Goal: Contribute content

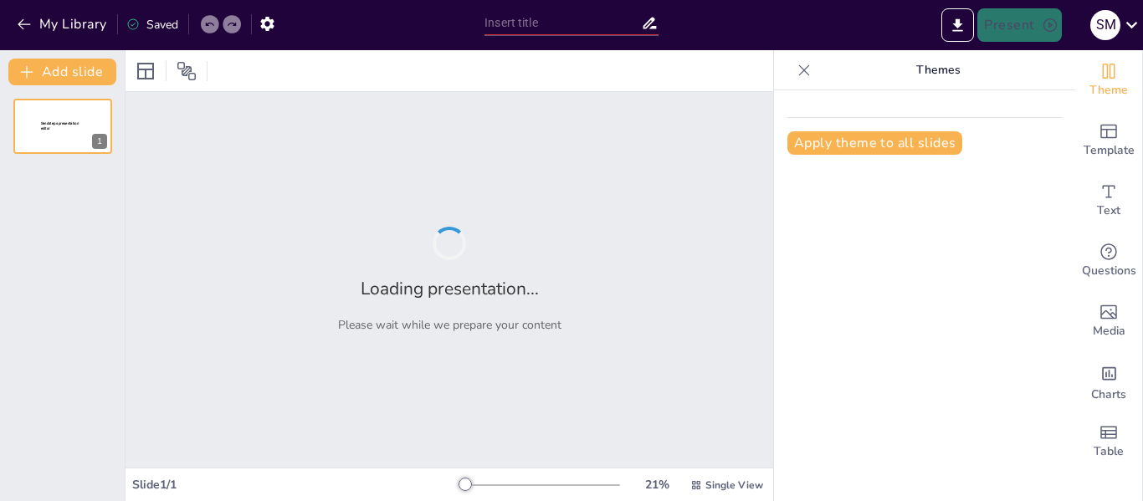
type input "Analisis Bioaktivitas Antibakteri Senyawa Metabolit Sekunder dari Jamur Endofit…"
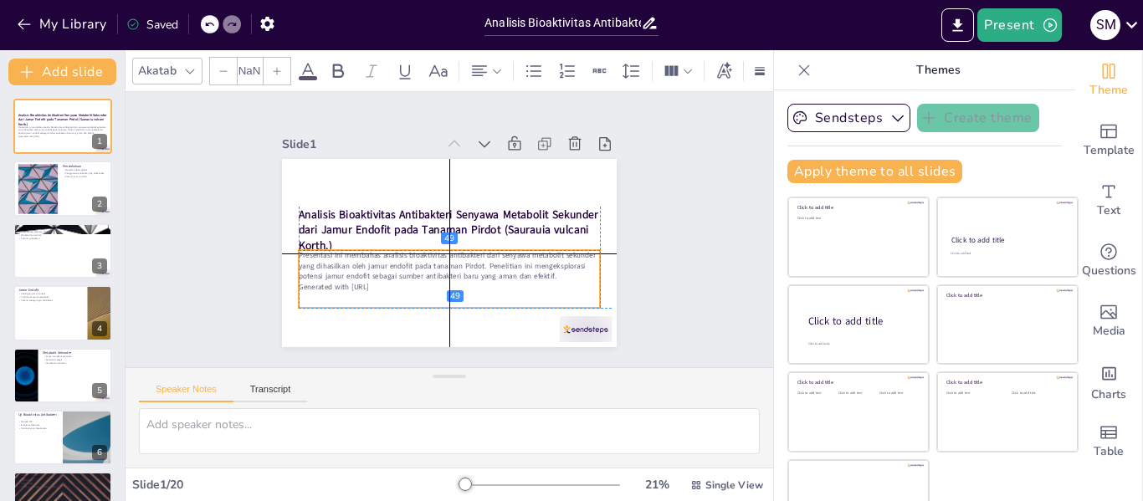
type input "32"
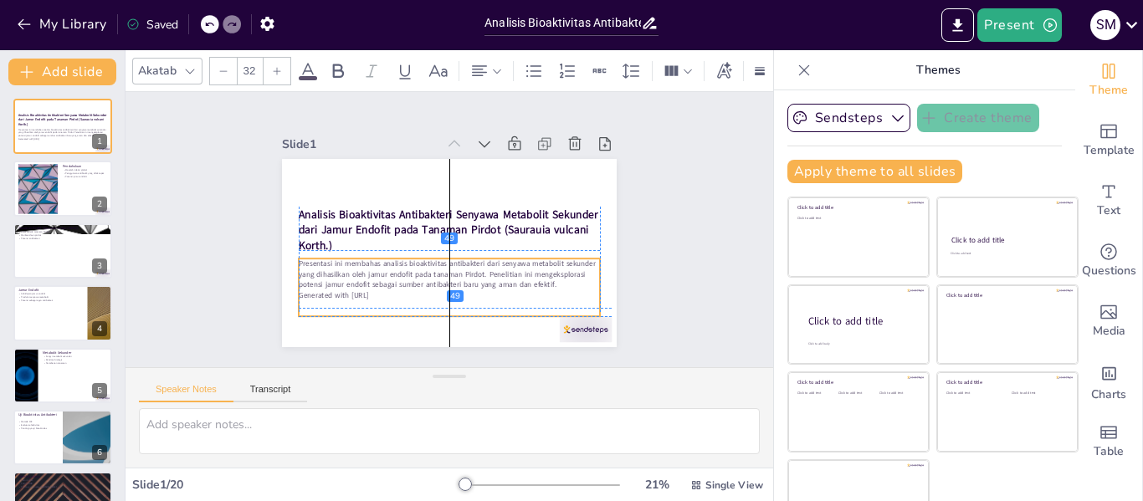
drag, startPoint x: 426, startPoint y: 262, endPoint x: 426, endPoint y: 272, distance: 10.0
click at [426, 272] on p "Presentasi ini membahas analisis bioaktivitas antibakteri dari senyawa metaboli…" at bounding box center [449, 274] width 301 height 31
click at [481, 400] on div "Speaker Notes Transcript" at bounding box center [449, 388] width 648 height 40
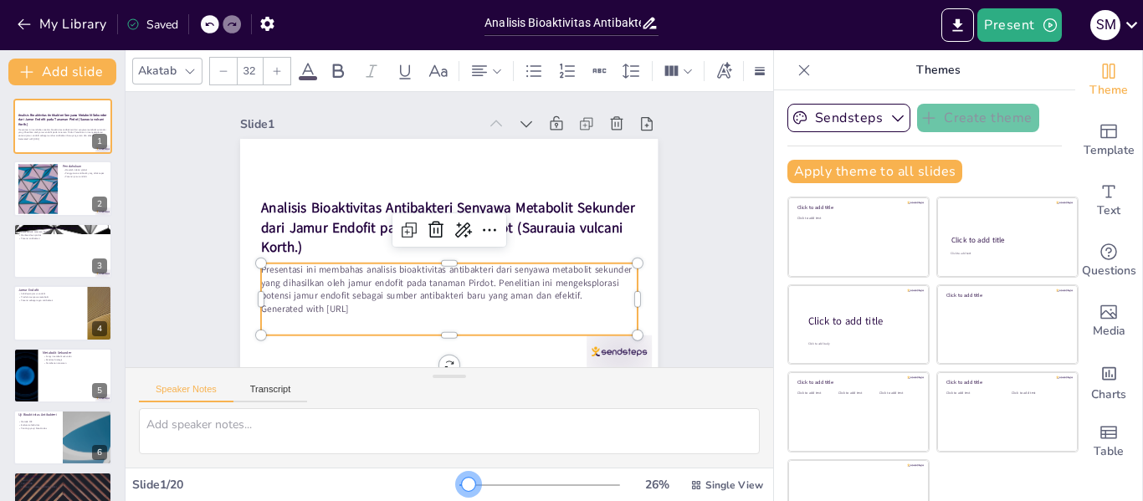
drag, startPoint x: 435, startPoint y: 486, endPoint x: 444, endPoint y: 486, distance: 9.2
click at [462, 486] on div at bounding box center [468, 484] width 13 height 13
click at [699, 286] on div "Slide 1 Analisis Bioaktivitas Antibakteri Senyawa Metabolit Sekunder dari Jamur…" at bounding box center [449, 233] width 648 height 282
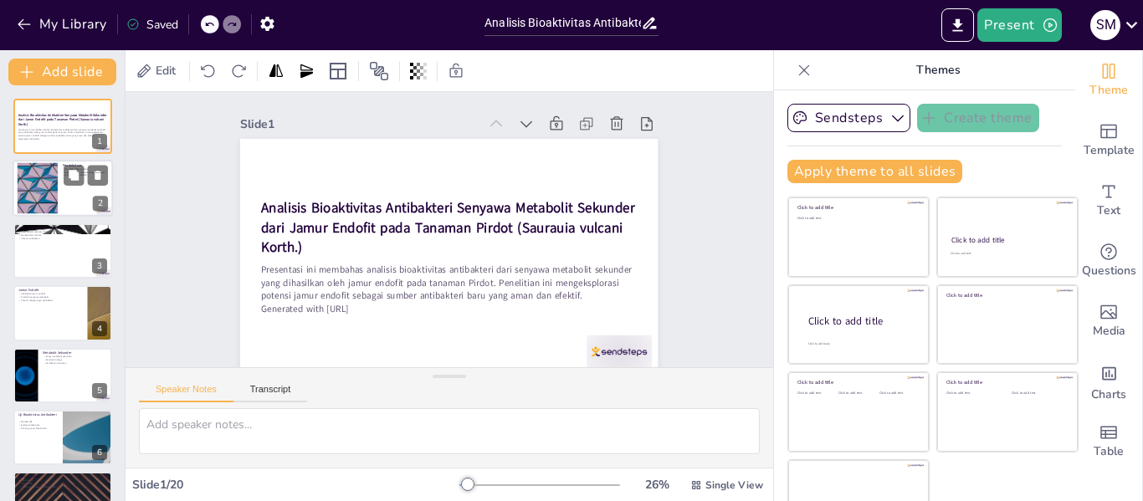
click at [59, 180] on div at bounding box center [63, 189] width 100 height 57
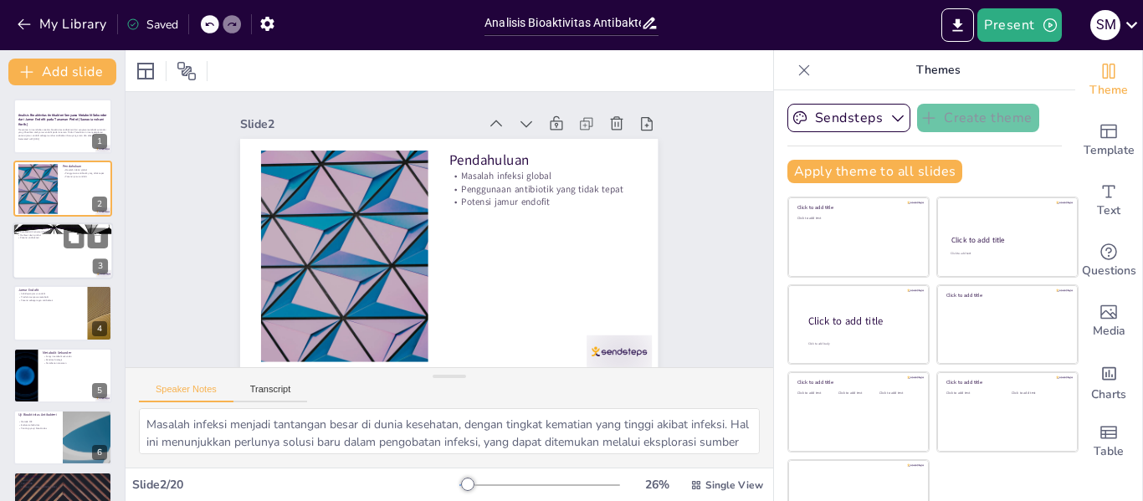
click at [56, 258] on div at bounding box center [63, 251] width 100 height 57
type textarea "Tanaman Pirdot memiliki karakteristik unik yang membuatnya cocok untuk peneliti…"
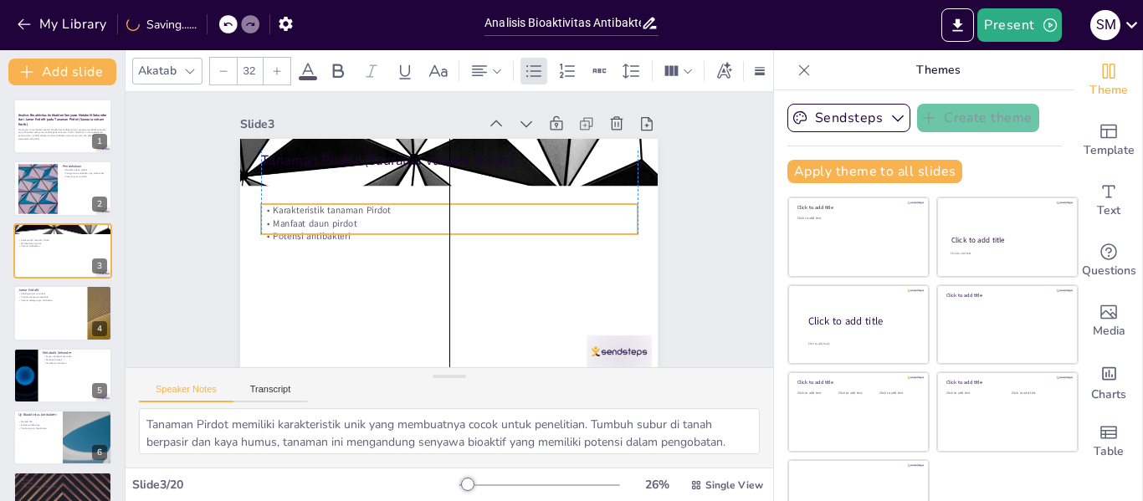
drag, startPoint x: 272, startPoint y: 187, endPoint x: 271, endPoint y: 221, distance: 34.3
click at [271, 221] on p "Manfaat daun pirdot" at bounding box center [450, 223] width 371 height 91
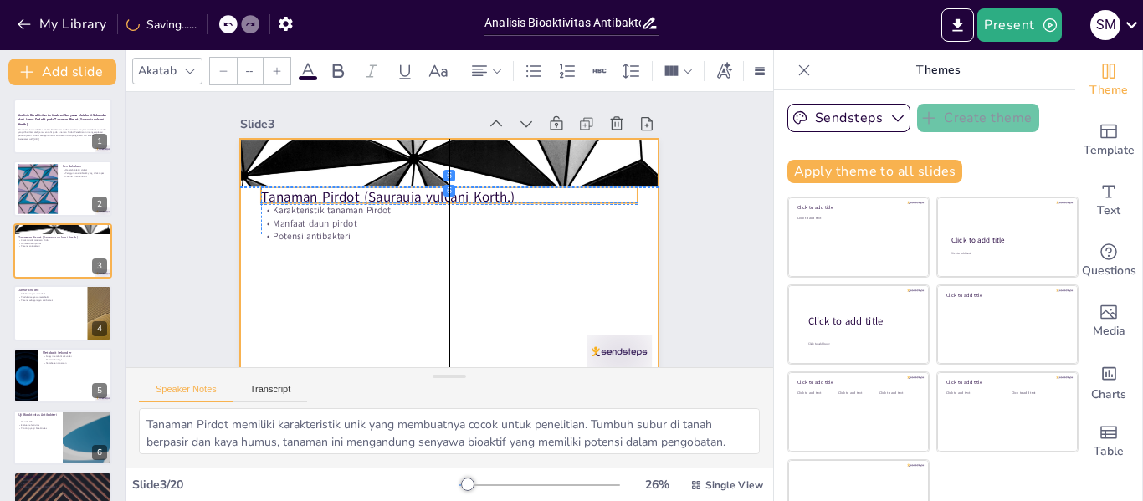
type input "48"
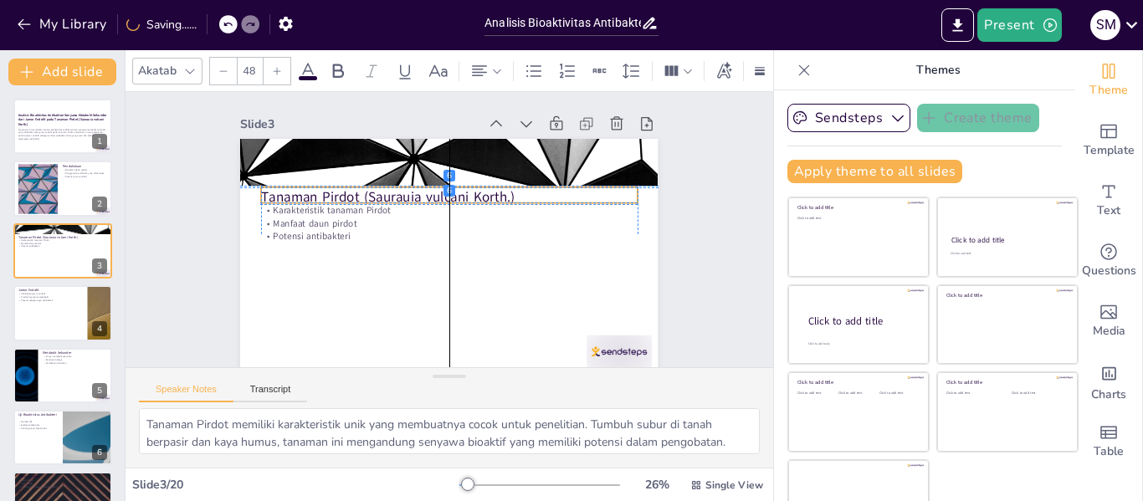
drag, startPoint x: 289, startPoint y: 160, endPoint x: 288, endPoint y: 196, distance: 36.0
click at [288, 196] on p "Tanaman Pirdot (Saurauia vulcani Korth.)" at bounding box center [455, 197] width 371 height 97
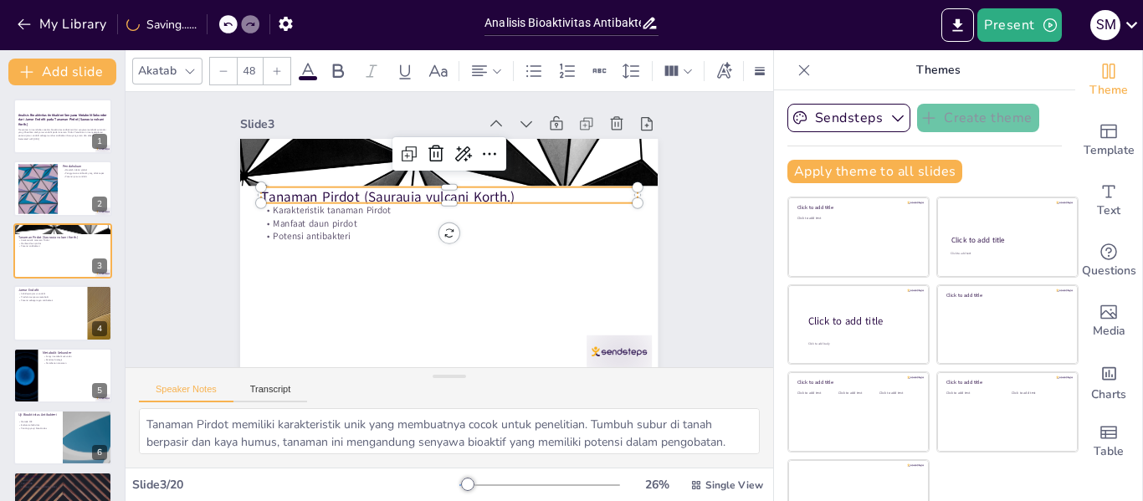
click at [690, 212] on div "Slide 1 Analisis Bioaktivitas Antibakteri Senyawa Metabolit Sekunder dari Jamur…" at bounding box center [448, 233] width 673 height 348
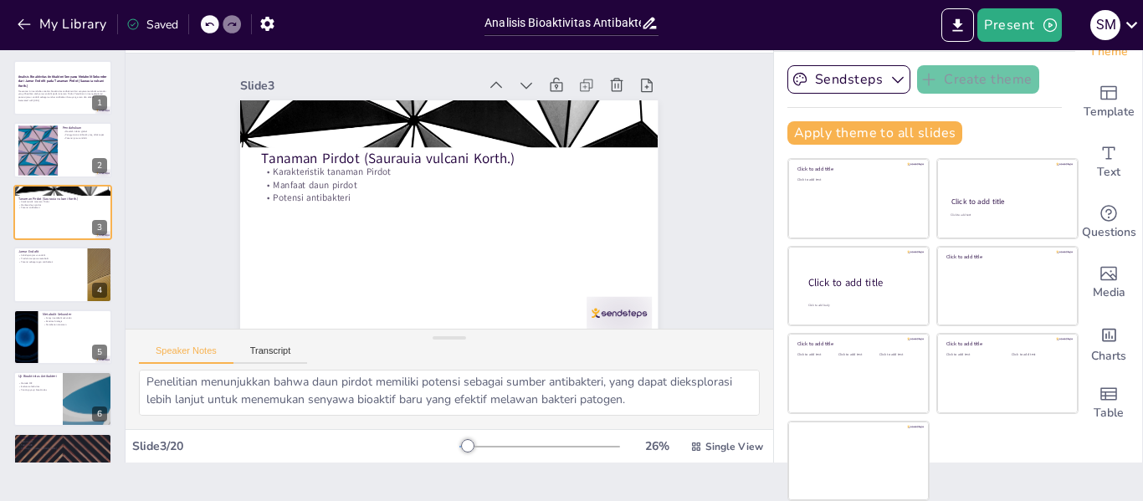
scroll to position [110, 0]
click at [76, 274] on div at bounding box center [63, 274] width 100 height 57
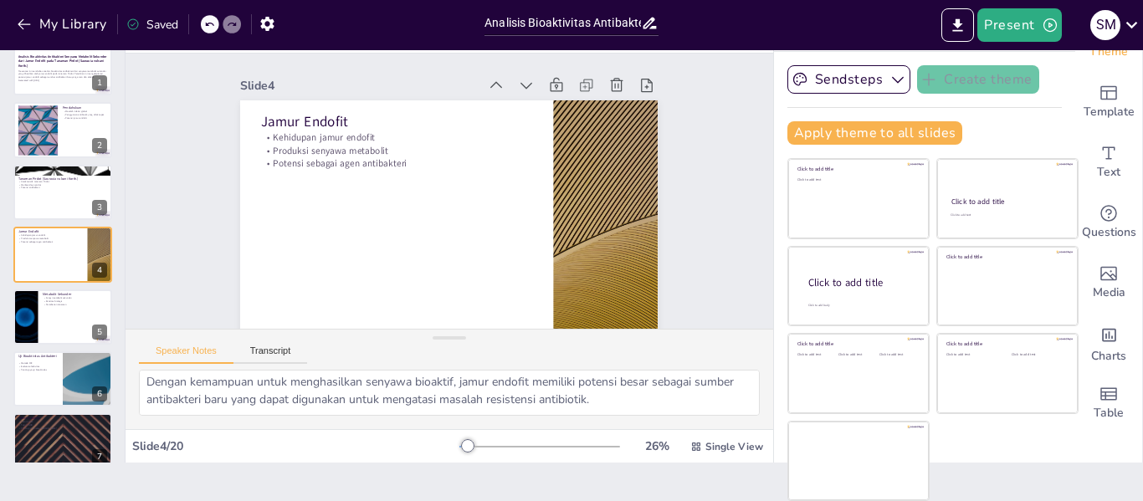
scroll to position [0, 0]
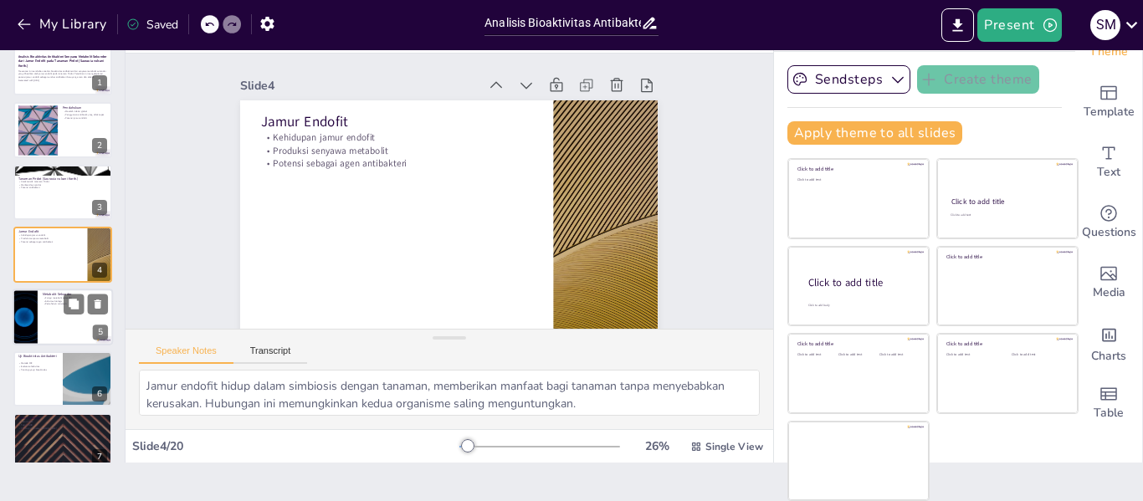
click at [48, 319] on div at bounding box center [63, 317] width 100 height 57
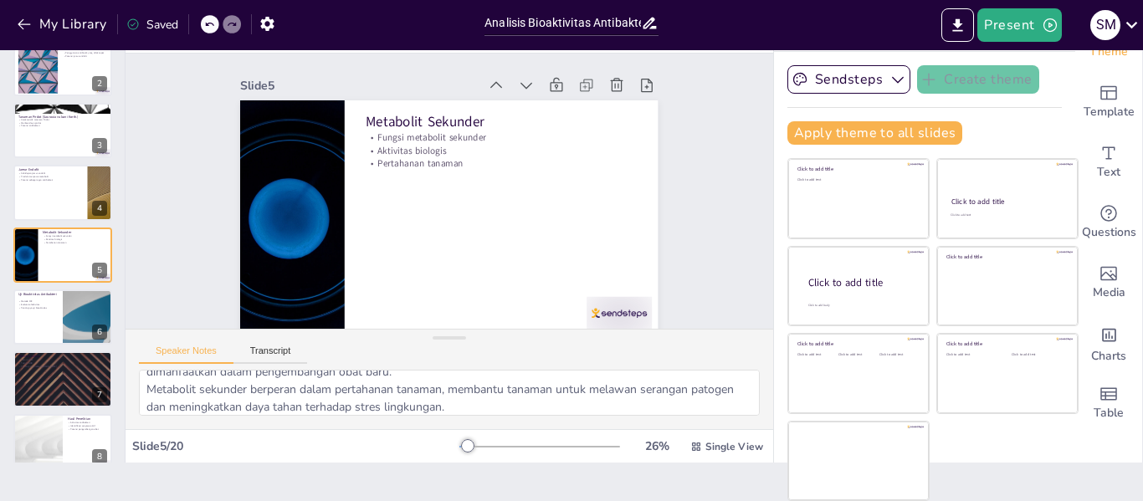
scroll to position [74, 0]
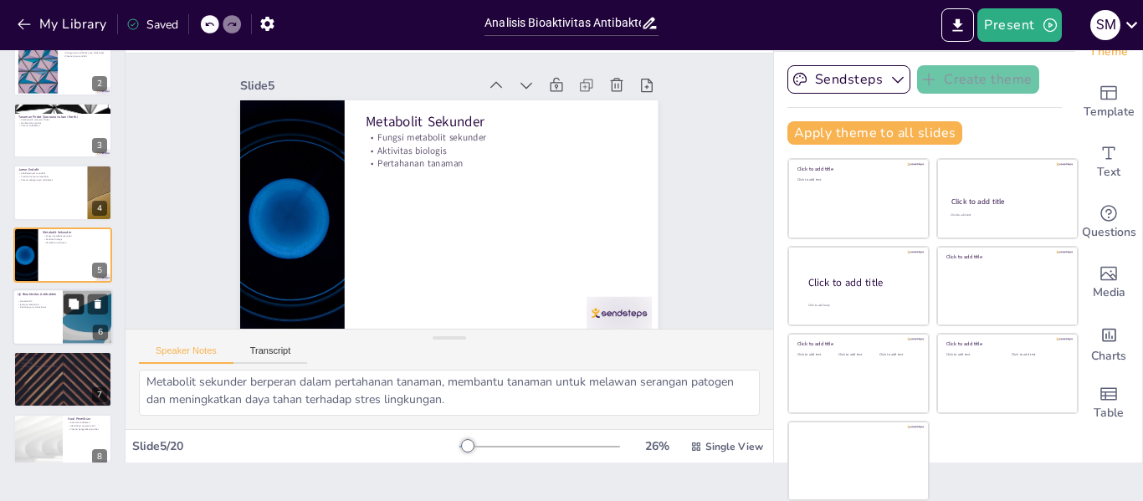
click at [68, 308] on icon at bounding box center [74, 304] width 12 height 12
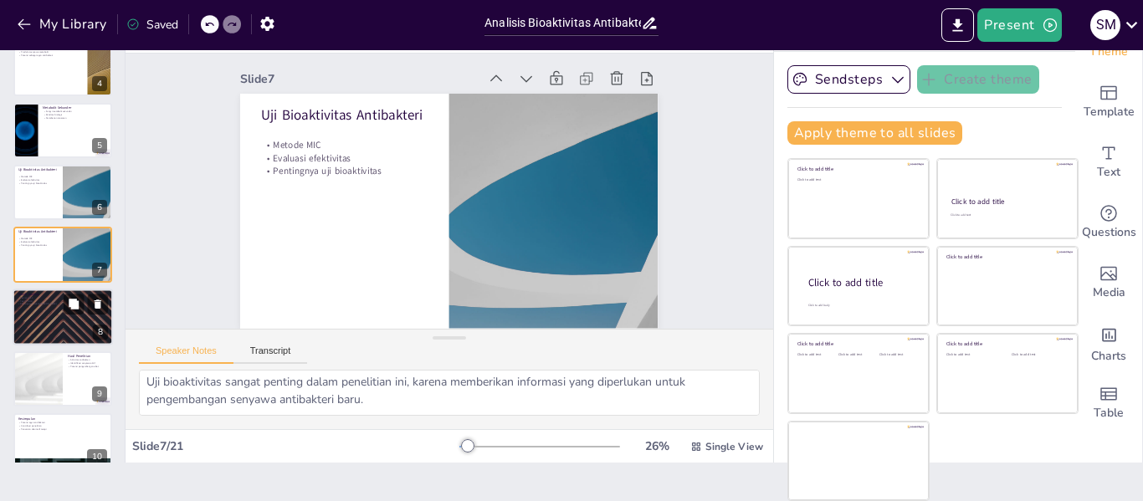
click at [86, 300] on div at bounding box center [86, 304] width 44 height 20
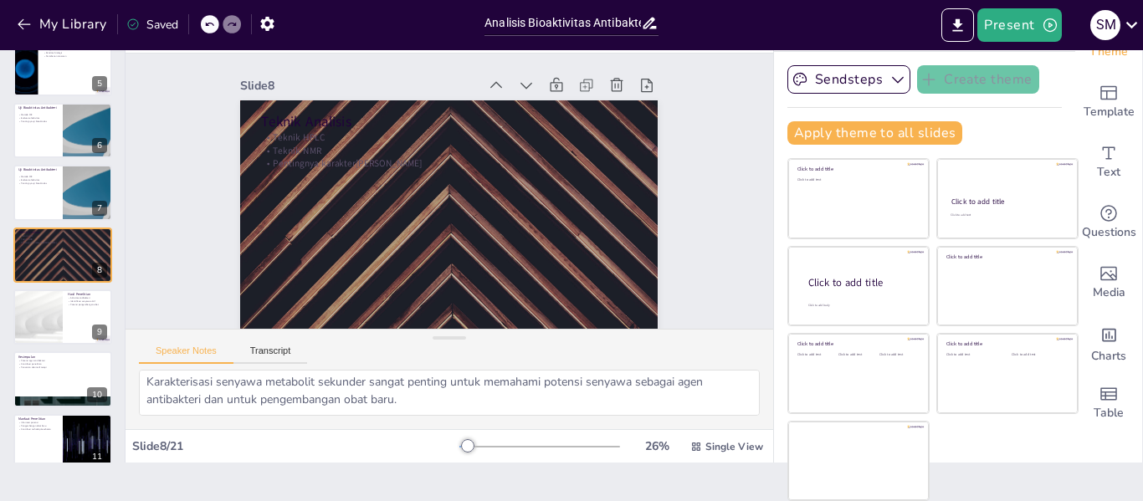
scroll to position [0, 0]
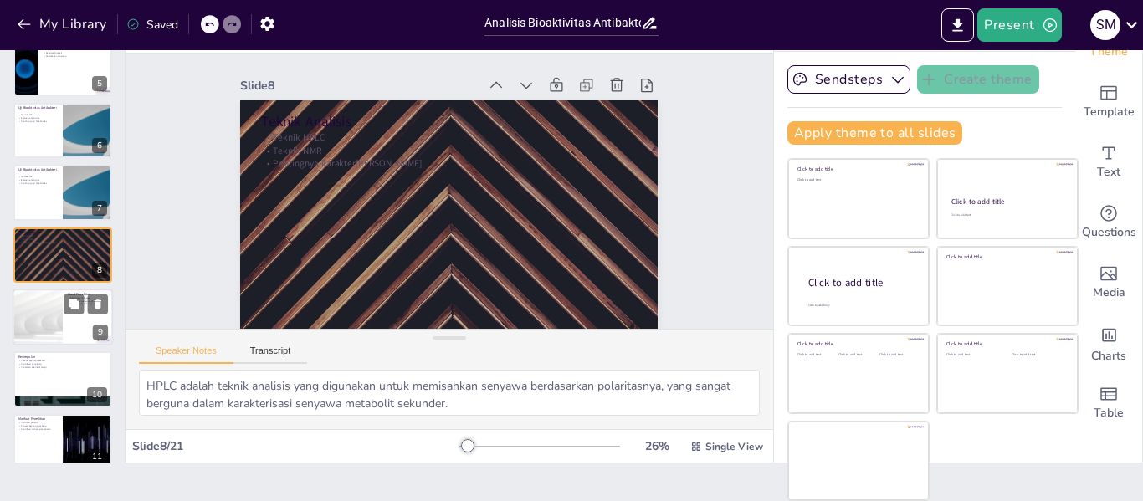
click at [94, 320] on div at bounding box center [63, 317] width 100 height 57
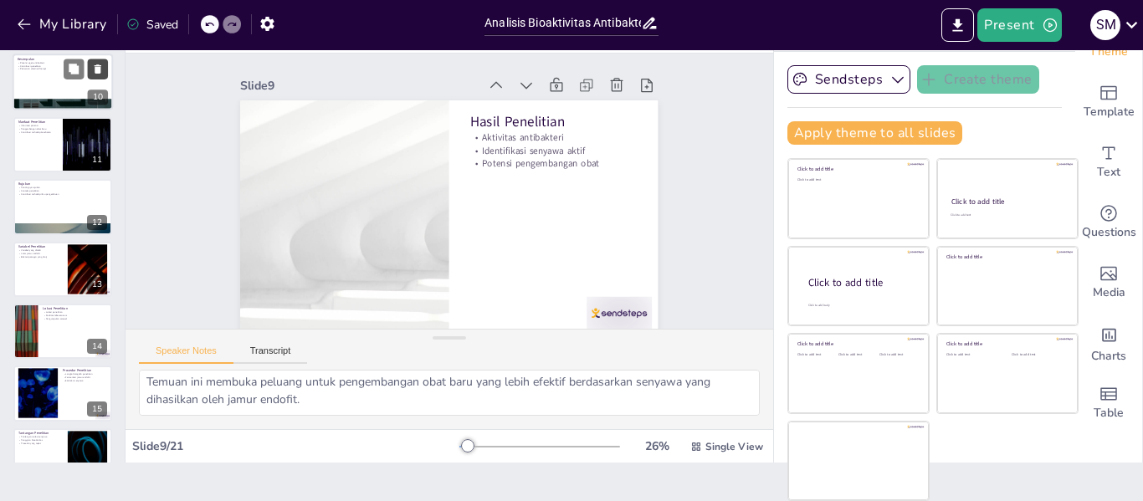
scroll to position [571, 0]
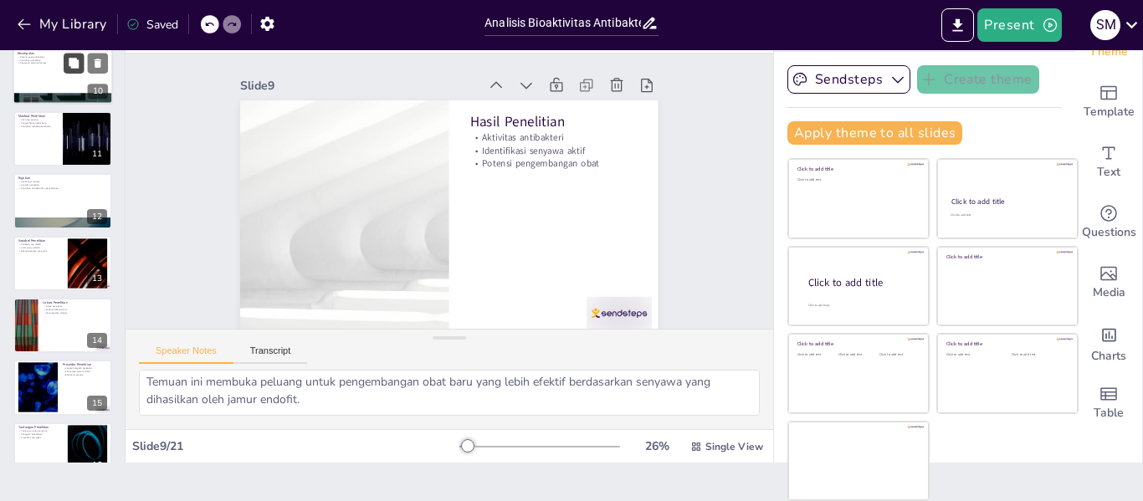
click at [69, 64] on icon at bounding box center [74, 64] width 12 height 12
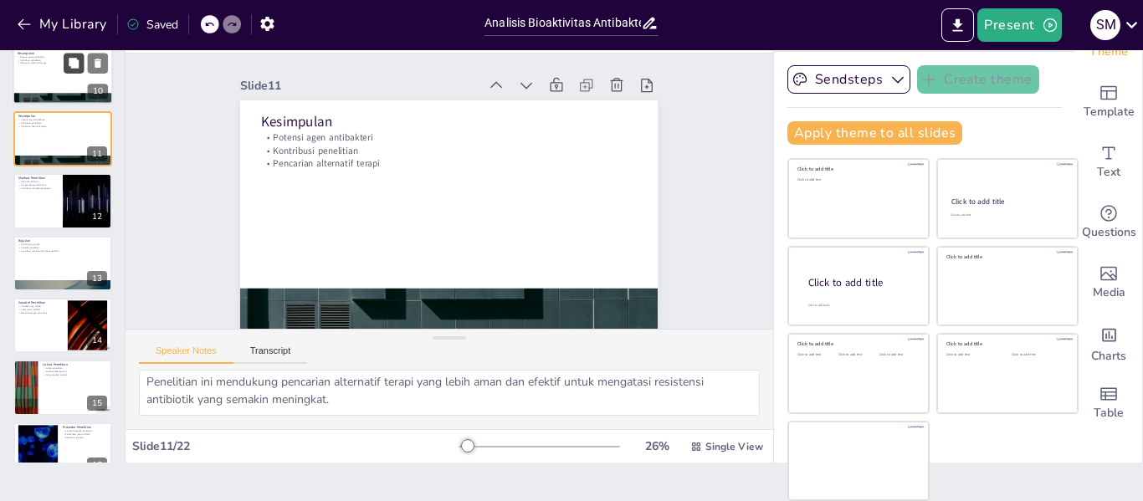
scroll to position [19, 0]
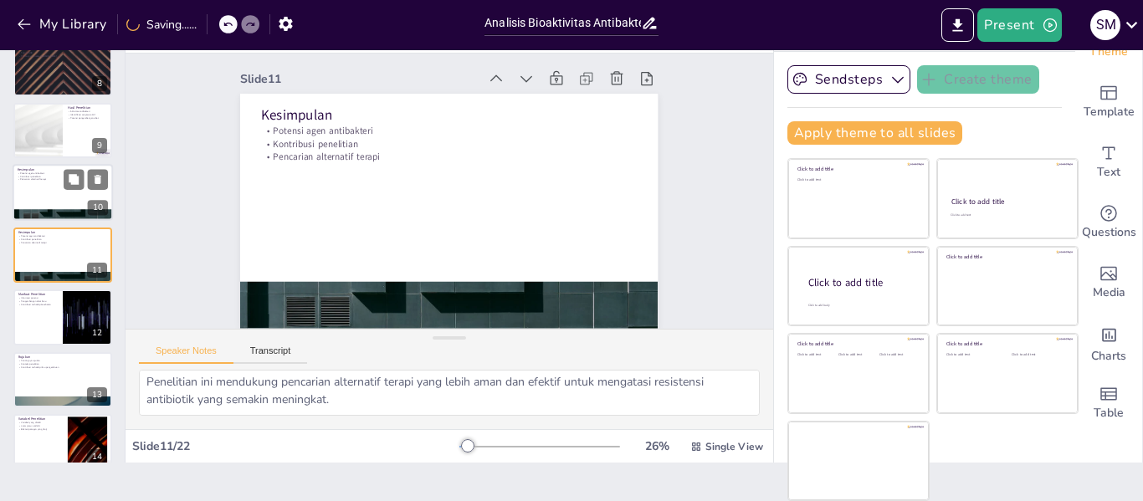
click at [79, 192] on div at bounding box center [63, 193] width 100 height 57
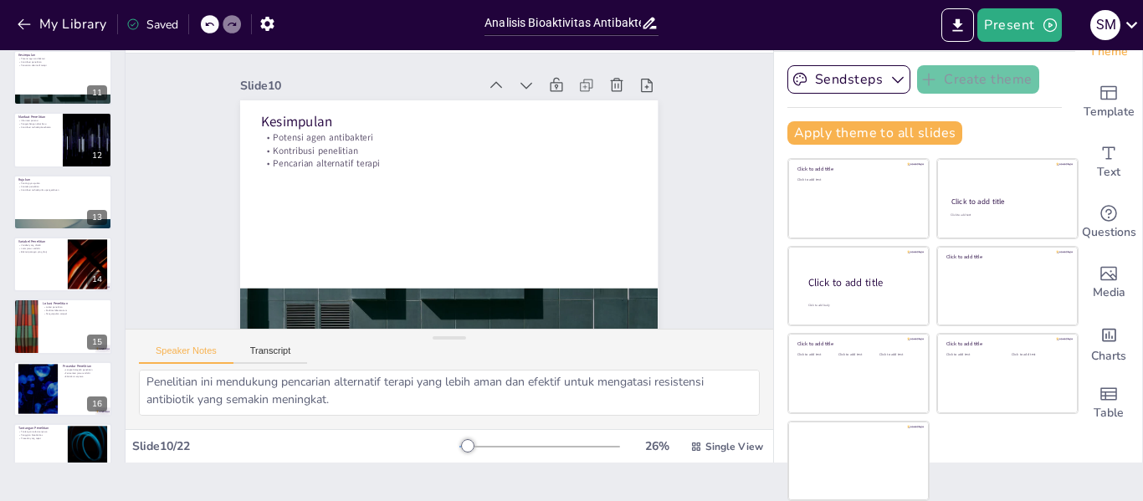
scroll to position [627, 0]
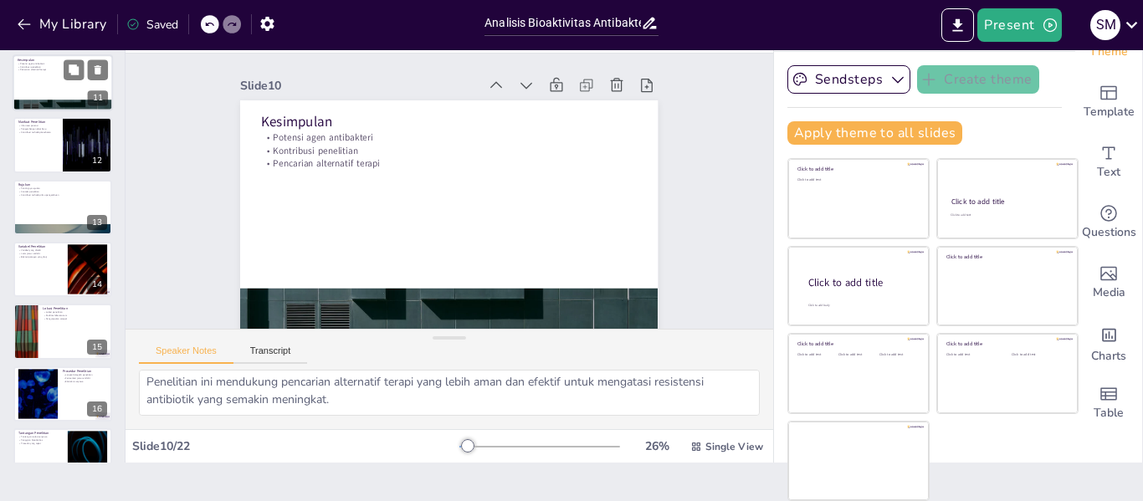
click at [43, 73] on div at bounding box center [63, 82] width 100 height 57
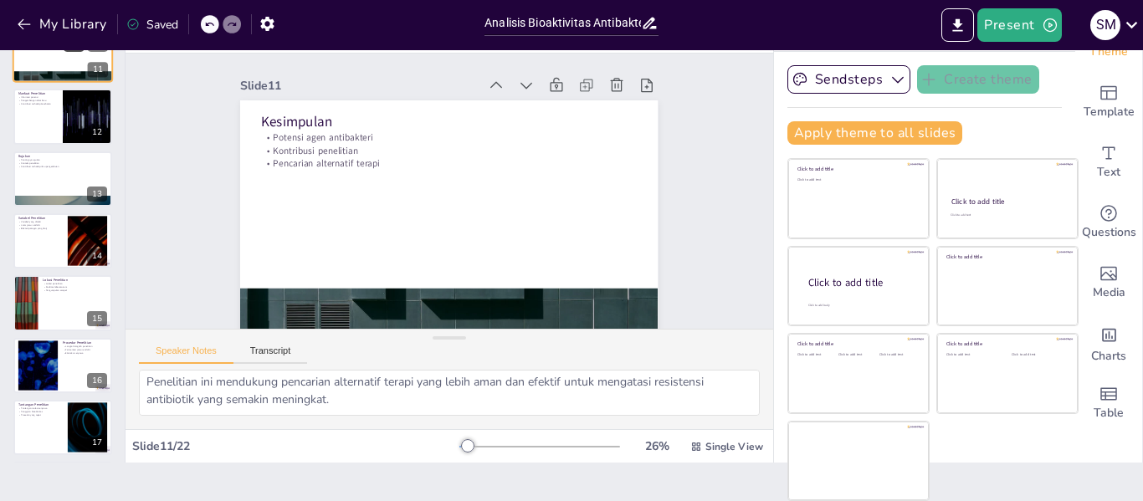
scroll to position [650, 0]
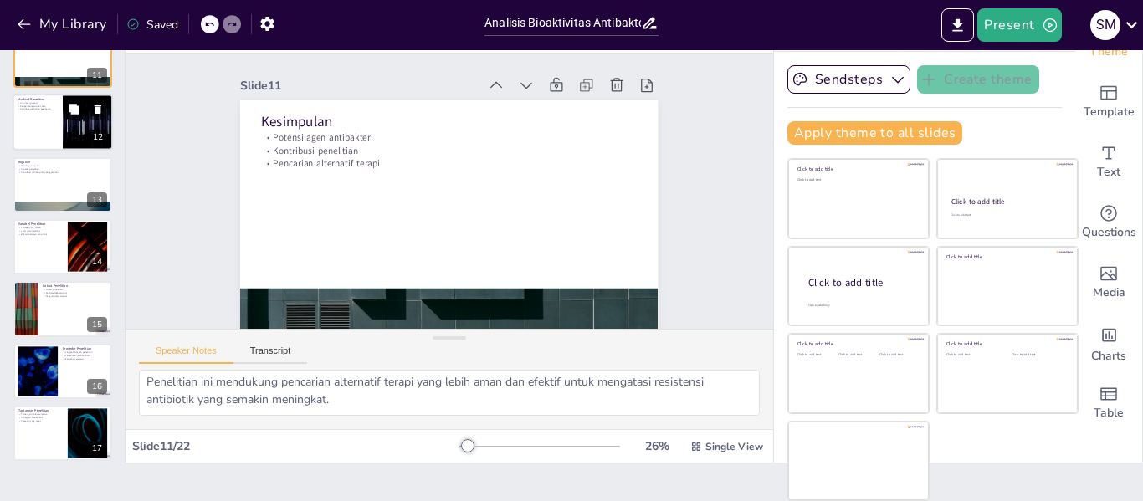
click at [33, 112] on div at bounding box center [63, 122] width 100 height 57
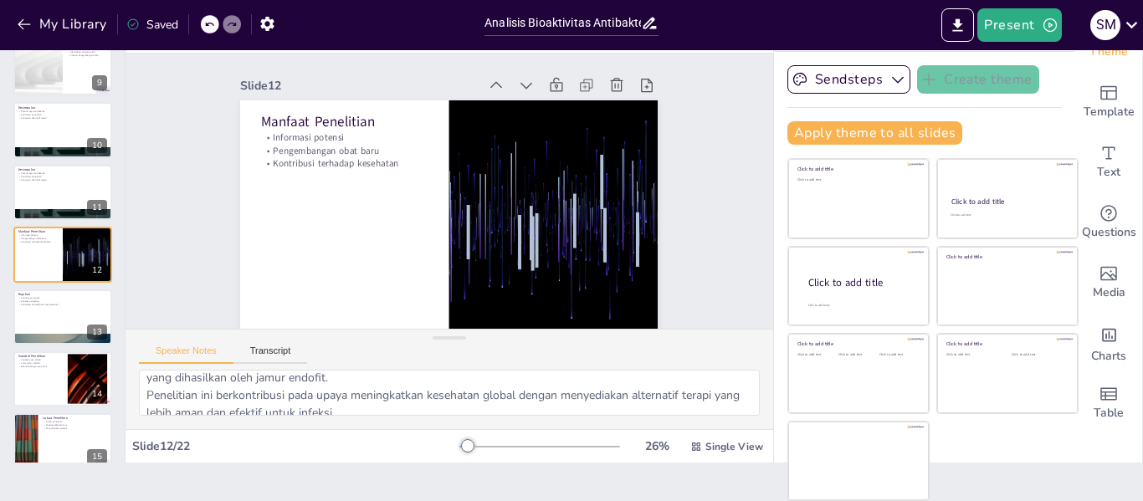
scroll to position [74, 0]
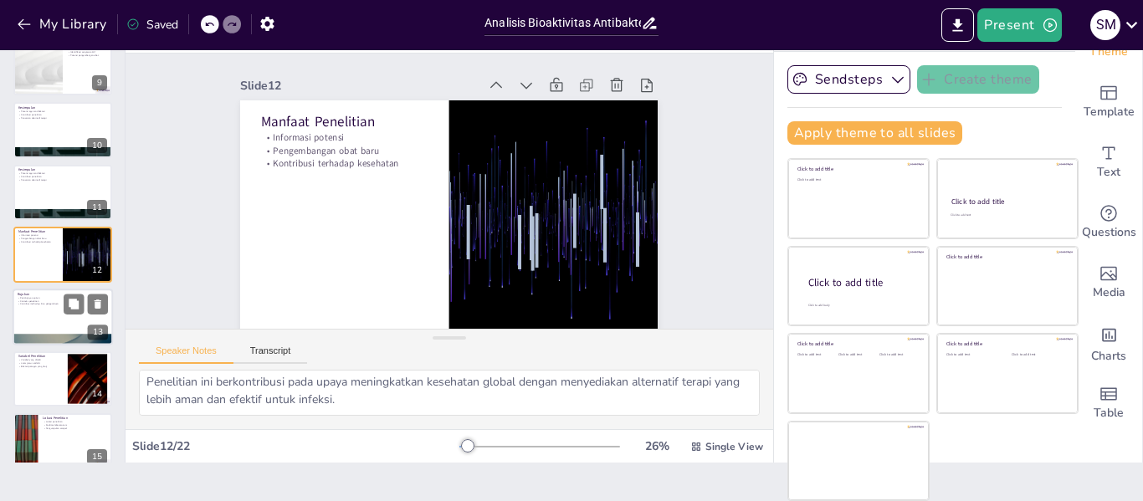
click at [18, 319] on div at bounding box center [63, 317] width 100 height 57
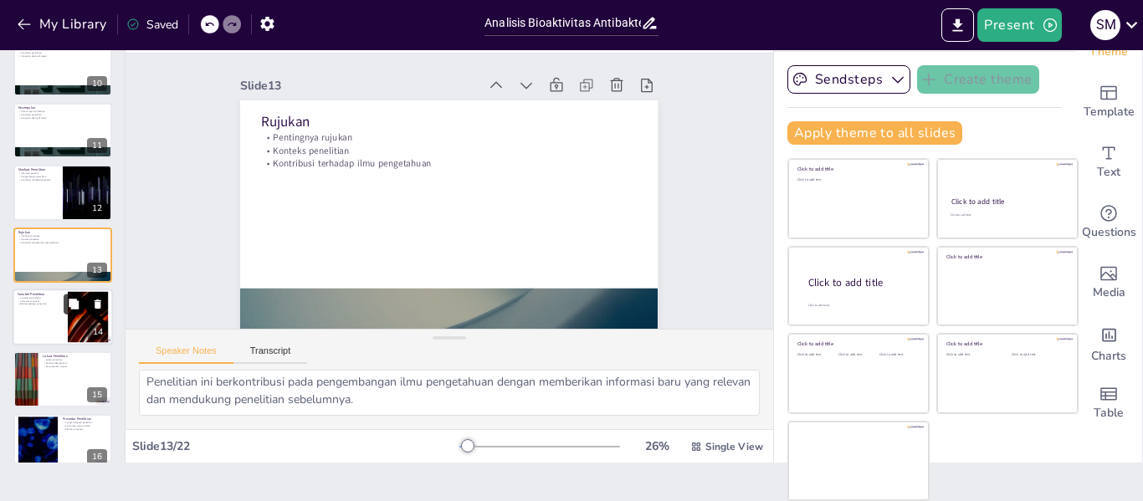
click at [76, 314] on button at bounding box center [74, 304] width 20 height 20
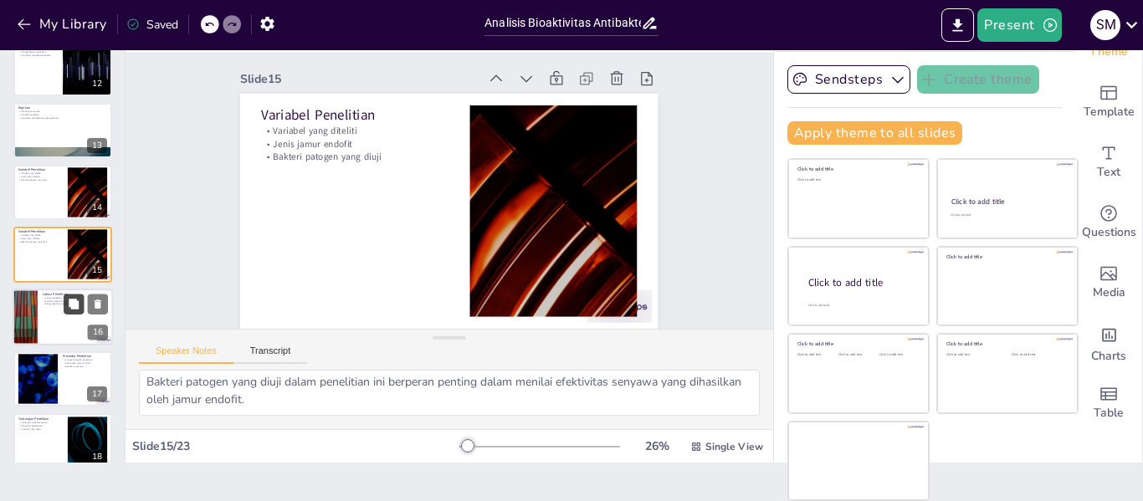
click at [64, 309] on button at bounding box center [74, 304] width 20 height 20
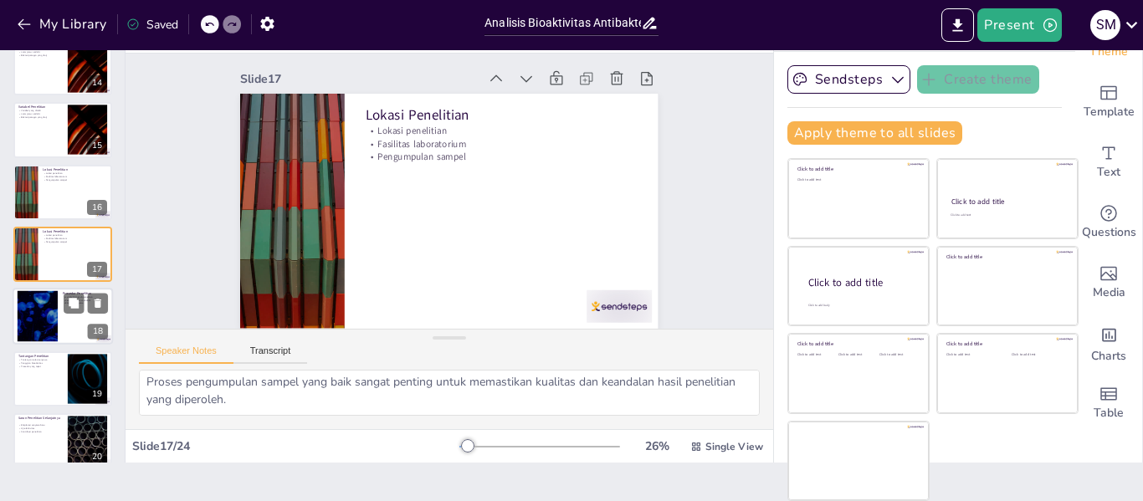
click at [62, 304] on div at bounding box center [63, 317] width 100 height 57
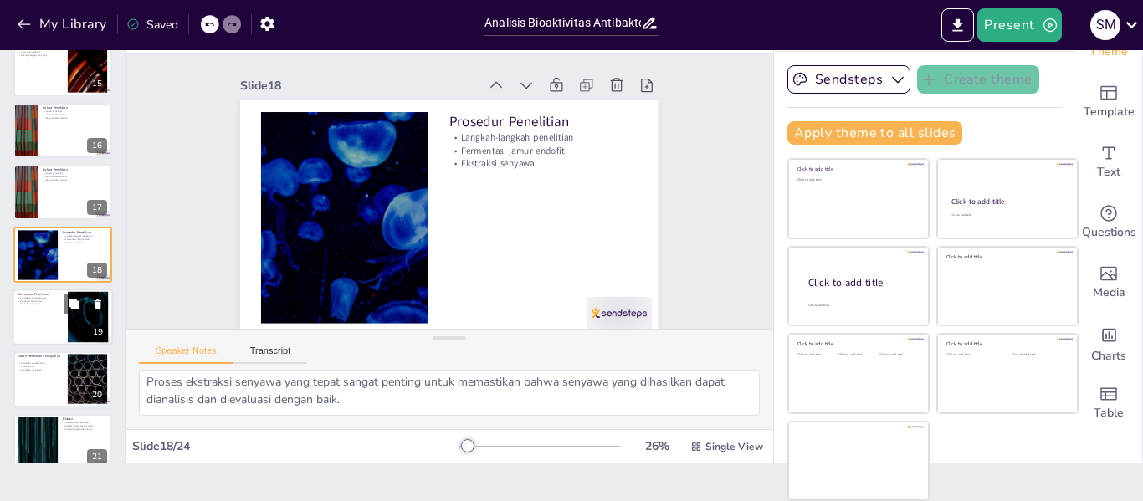
click at [48, 295] on p "Tantangan Penelitian" at bounding box center [40, 293] width 45 height 5
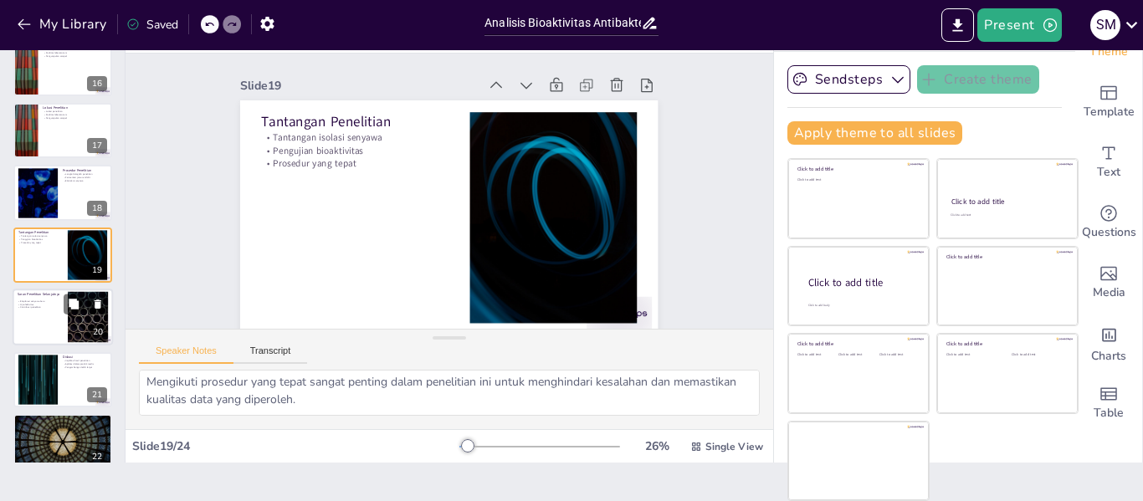
click at [47, 306] on p "Kontribusi penelitian" at bounding box center [40, 307] width 45 height 3
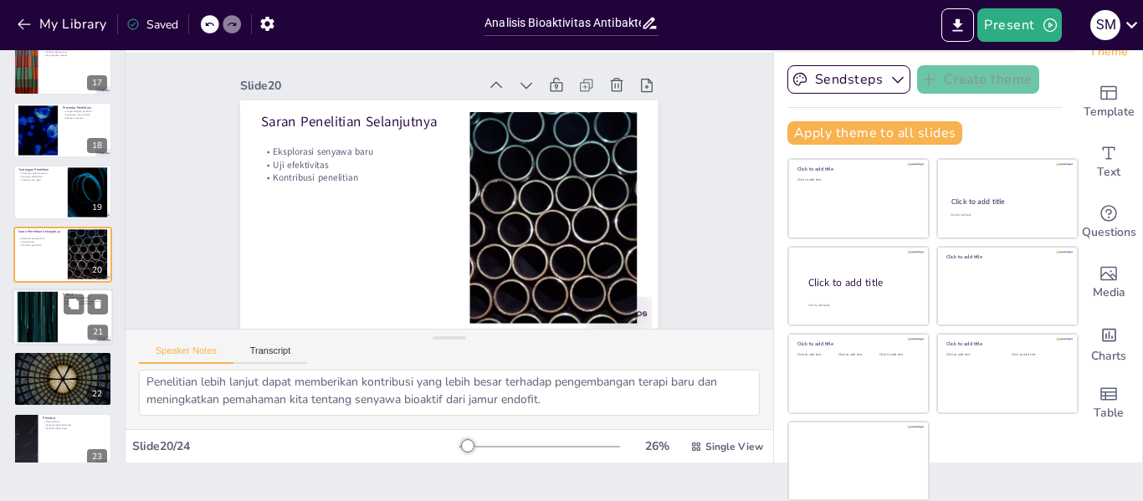
click at [50, 322] on div at bounding box center [37, 316] width 90 height 51
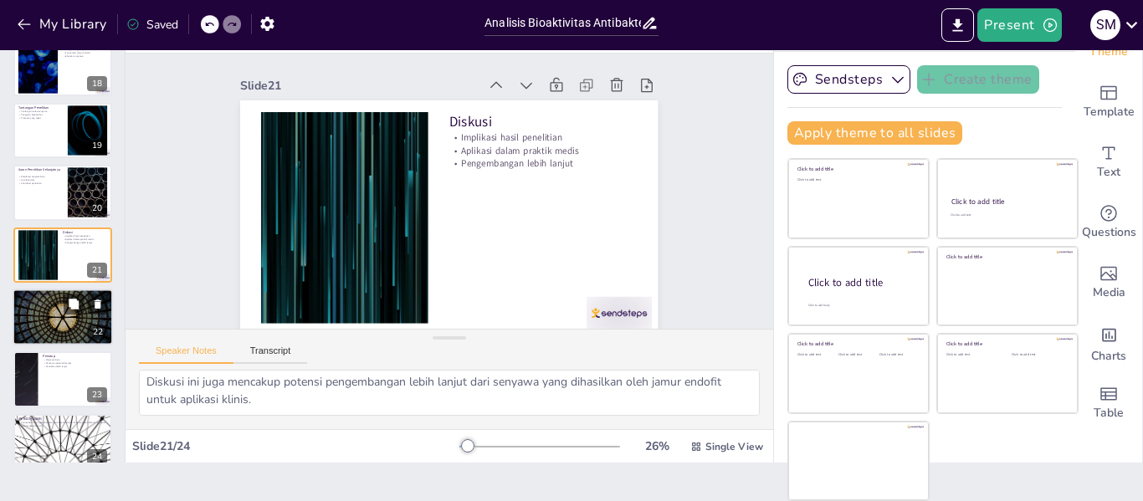
click at [18, 305] on p "Rencana penelitian selanjutnya" at bounding box center [63, 304] width 90 height 3
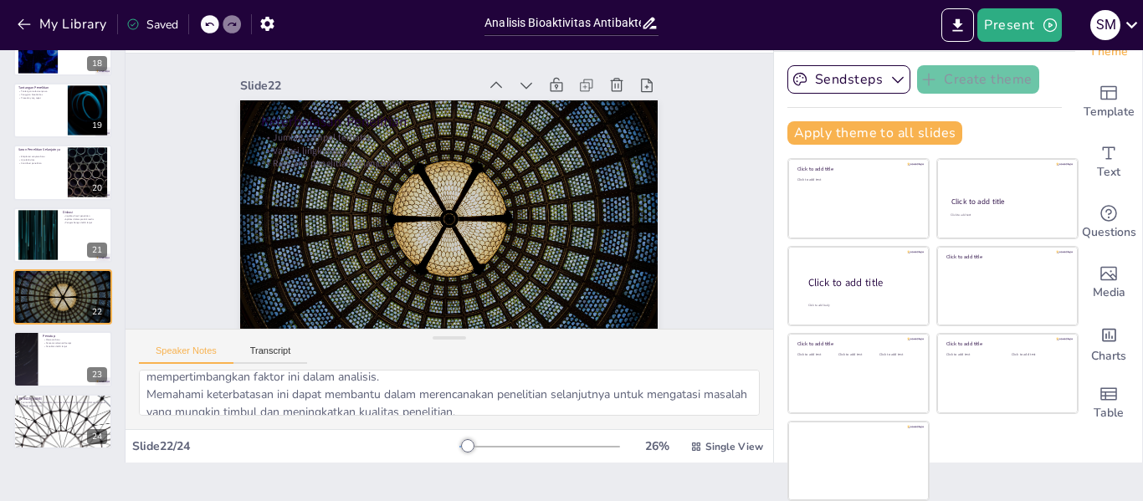
scroll to position [57, 0]
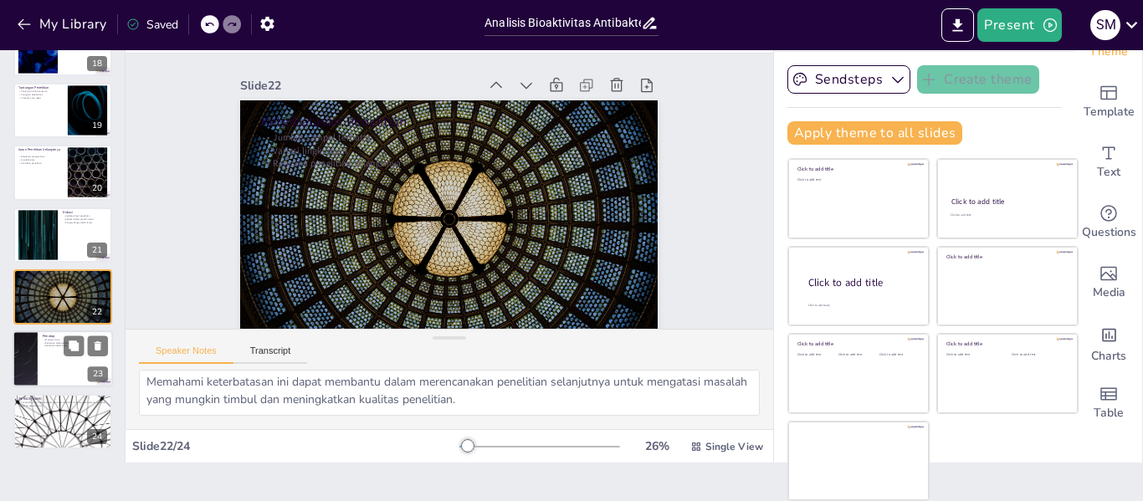
click at [43, 358] on div at bounding box center [63, 359] width 100 height 57
type textarea "Penelitian ini memberikan wawasan baru yang penting tentang potensi jamur endof…"
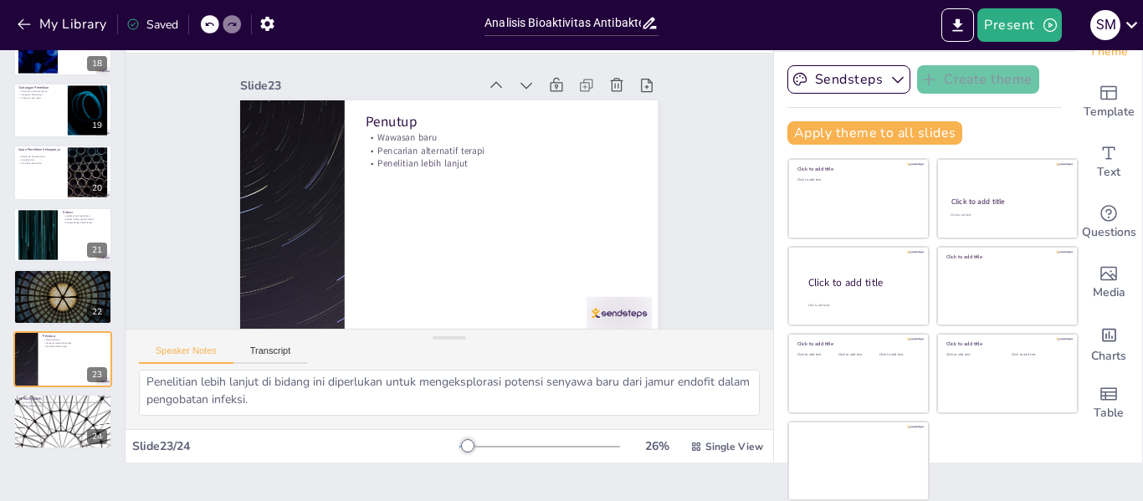
scroll to position [0, 0]
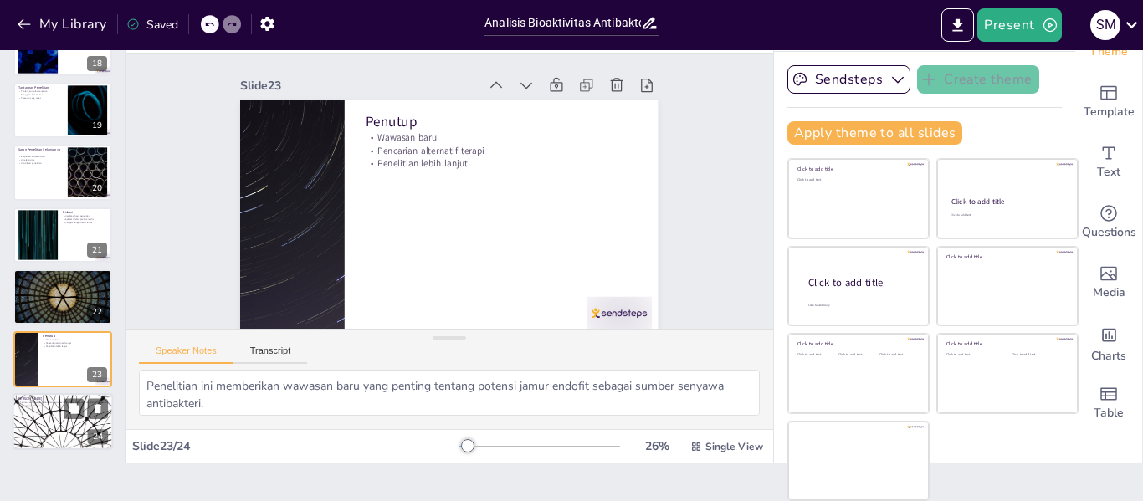
click at [29, 412] on div at bounding box center [63, 421] width 100 height 57
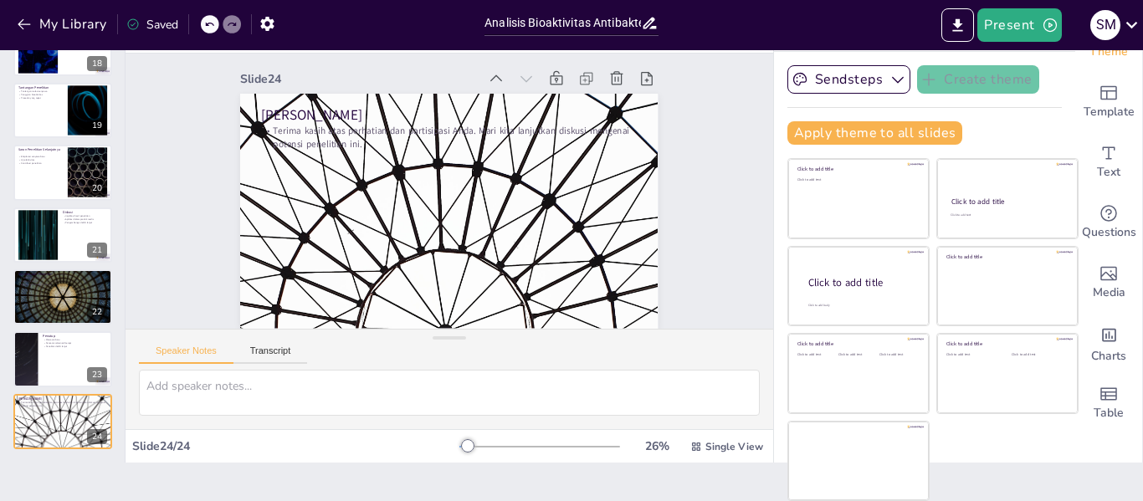
click at [144, 336] on div "Speaker Notes Transcript" at bounding box center [449, 350] width 648 height 40
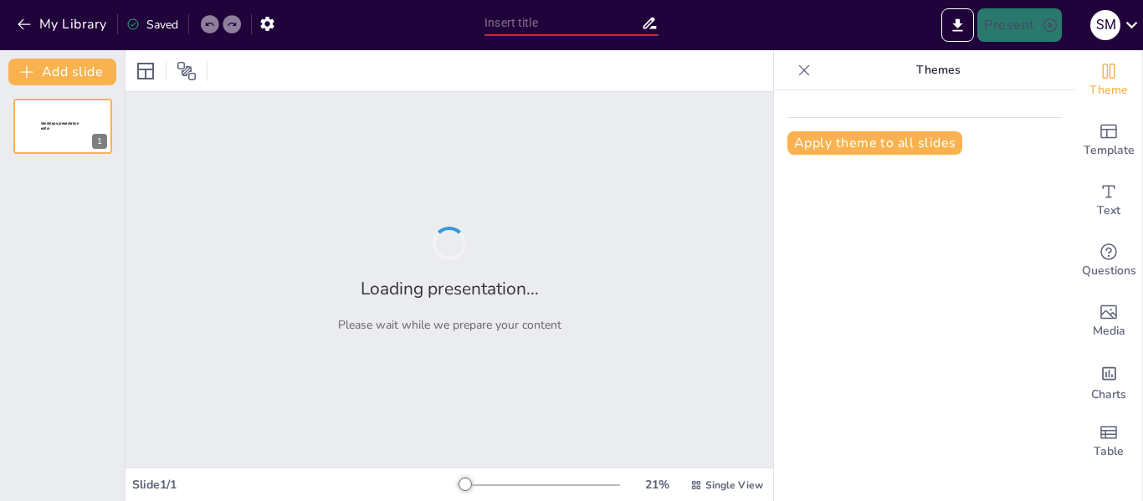
type input "Analisis Bioaktivitas Antibakteri Senyawa Metabolit Sekunder dari Jamur Endofit…"
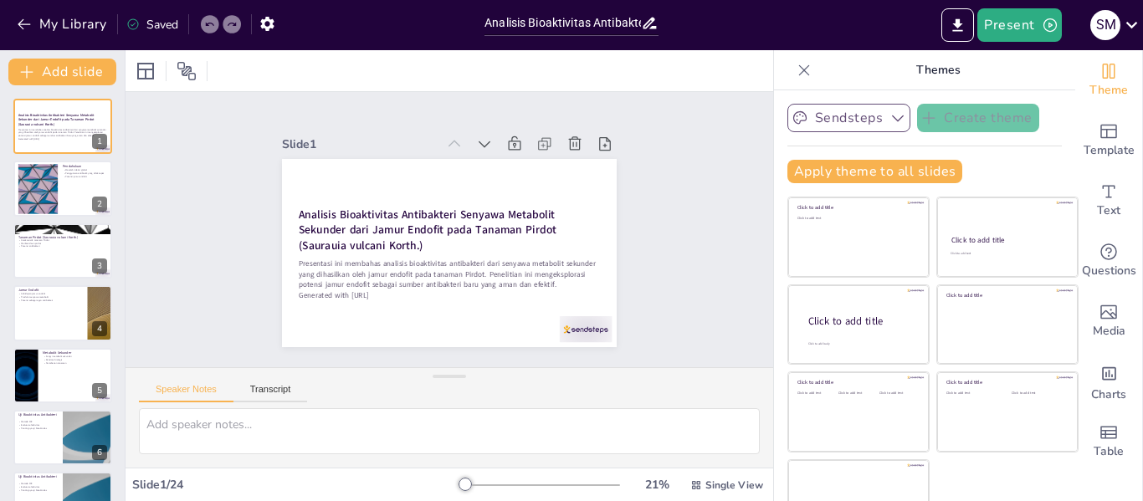
click at [882, 128] on button "Sendsteps" at bounding box center [848, 118] width 123 height 28
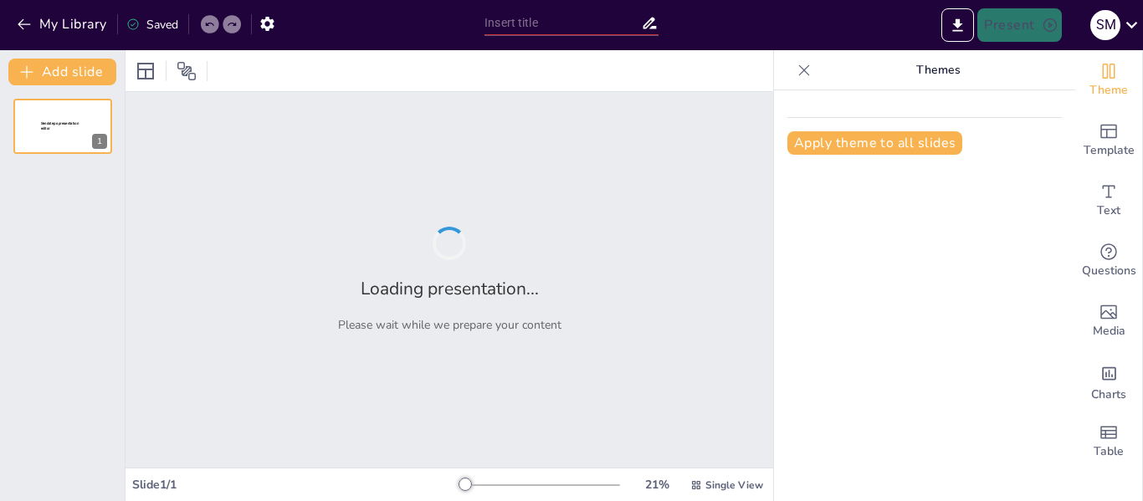
type input "Analisis Bioaktivitas Antibakteri dari Jamur Endofit pada Tanaman Pirdot (Saura…"
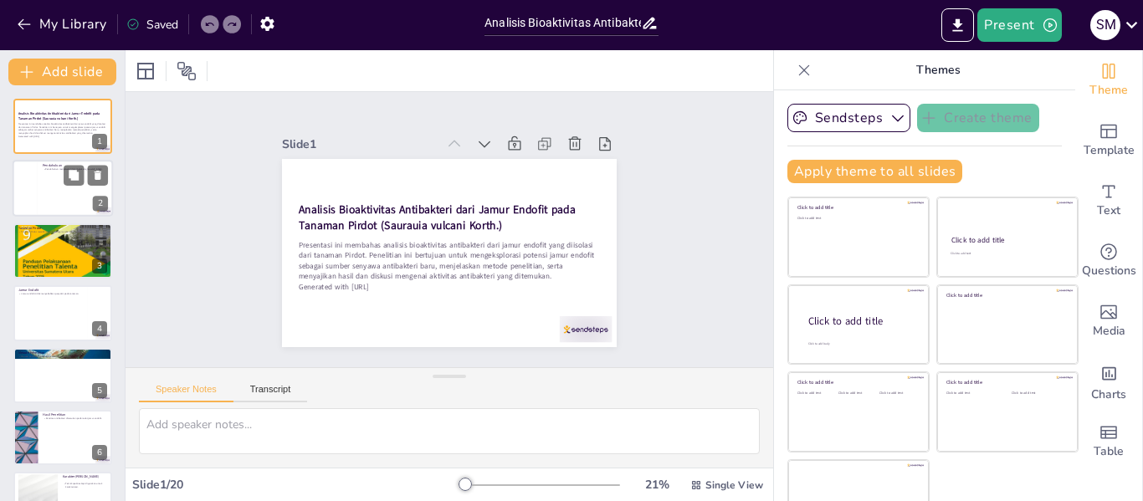
click at [50, 189] on div at bounding box center [63, 189] width 100 height 57
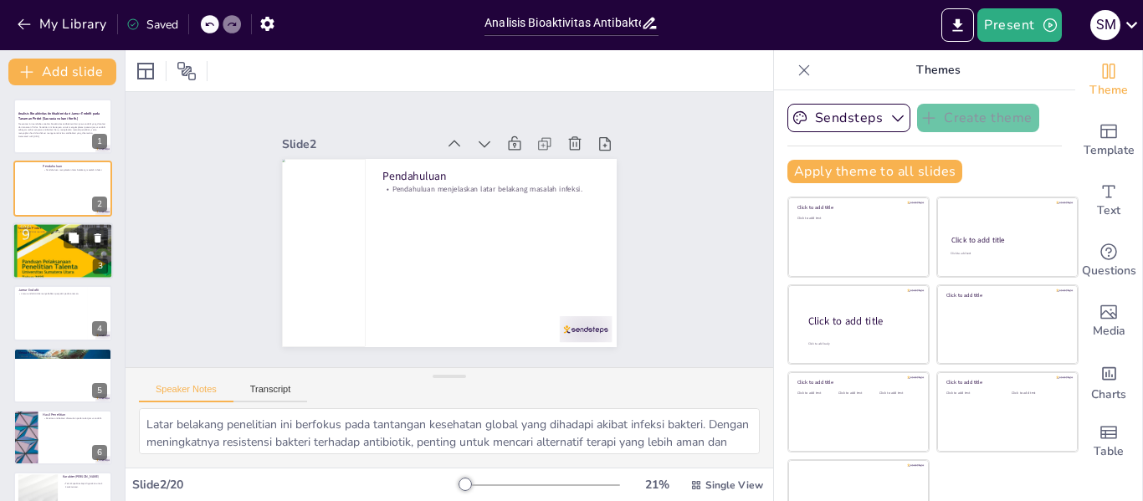
click at [35, 243] on div at bounding box center [63, 251] width 100 height 134
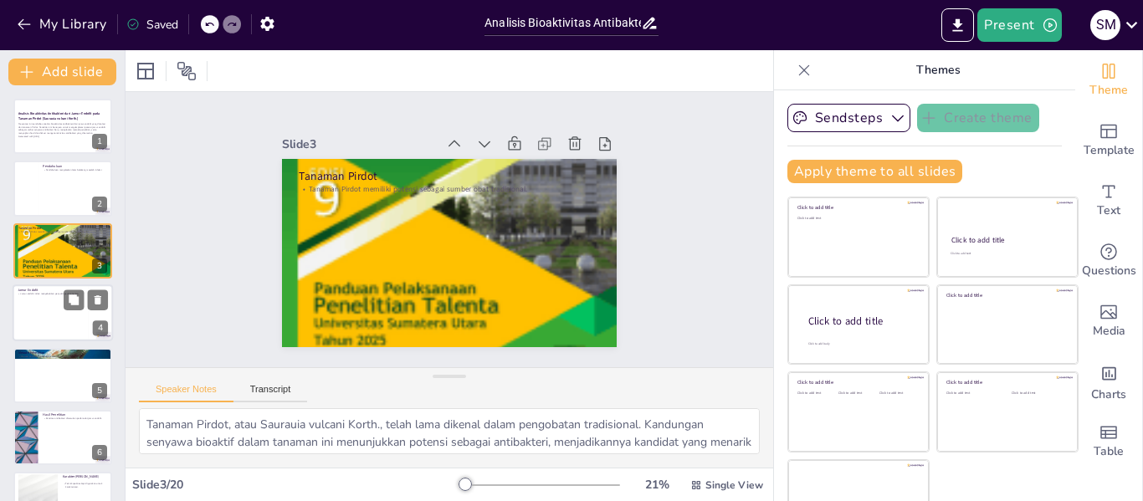
click at [36, 320] on div at bounding box center [63, 312] width 100 height 57
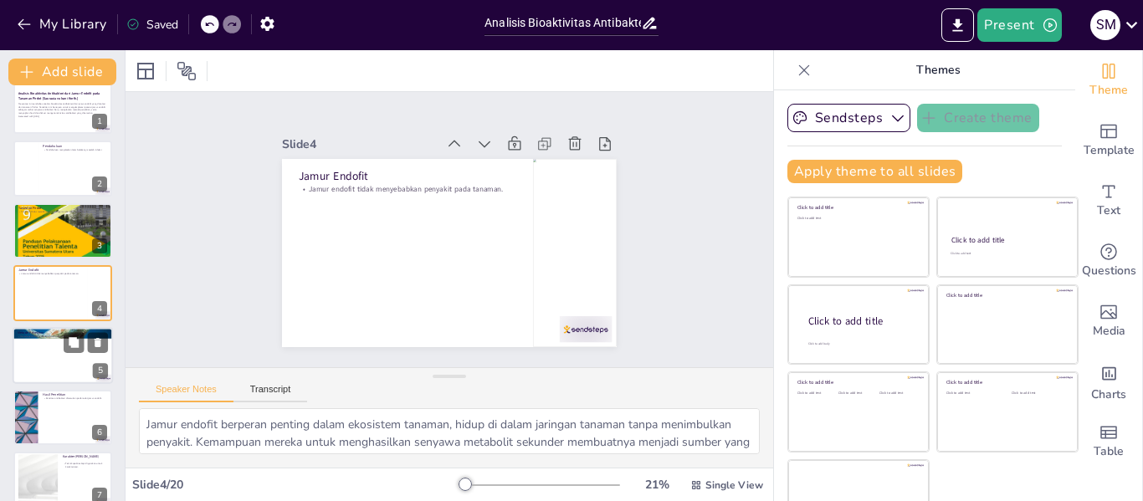
click at [40, 346] on div at bounding box center [63, 355] width 100 height 57
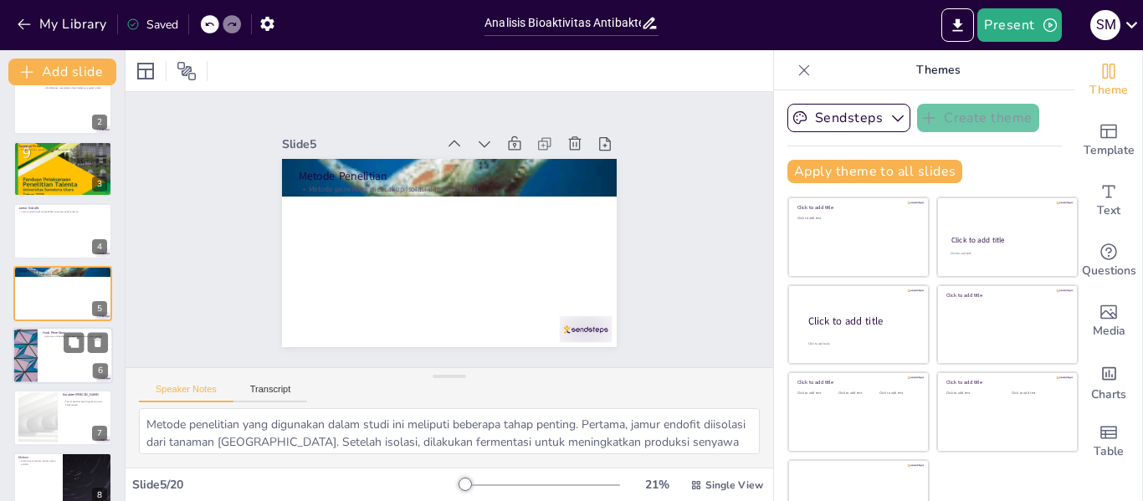
click at [53, 344] on div at bounding box center [63, 355] width 100 height 57
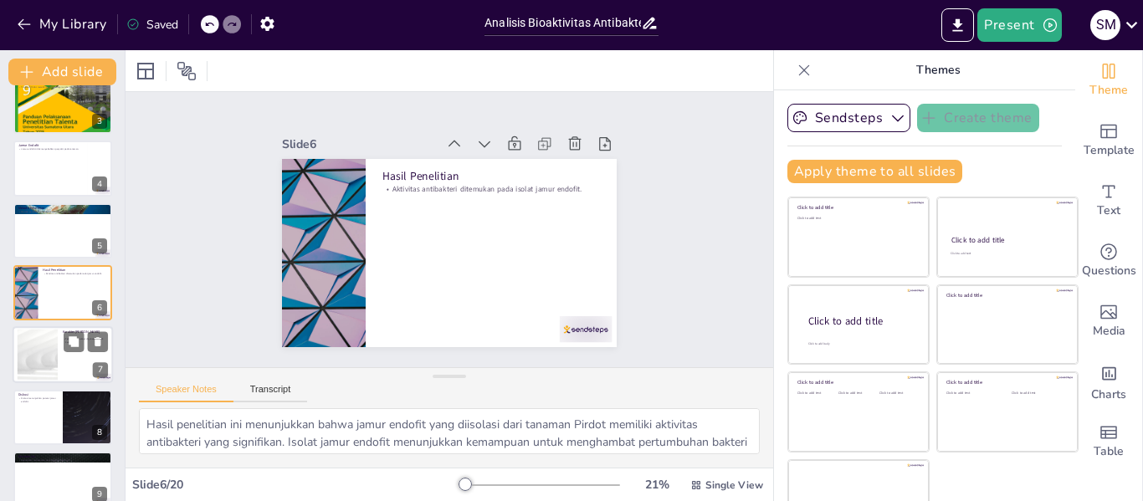
click at [50, 366] on div at bounding box center [37, 355] width 90 height 51
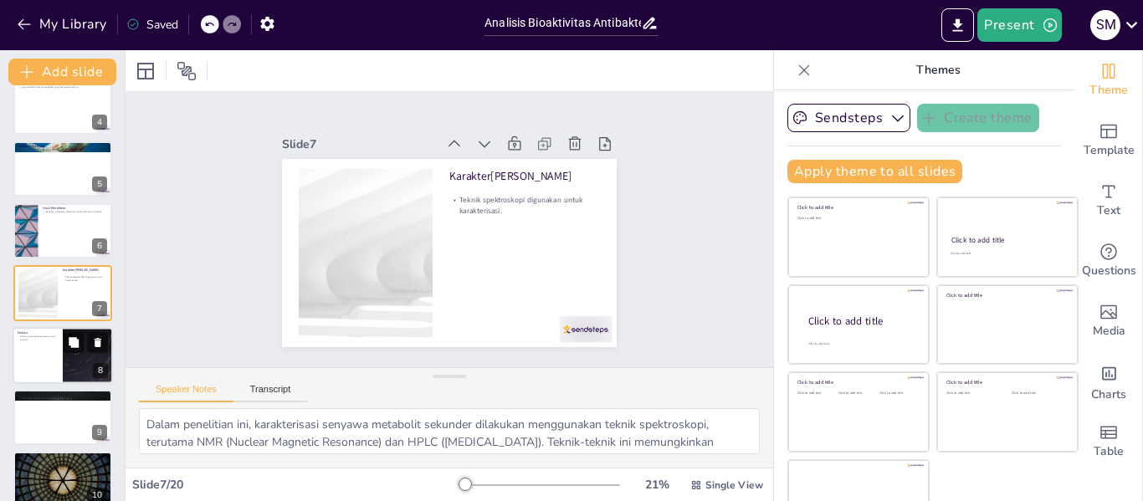
click at [70, 357] on div at bounding box center [88, 355] width 100 height 57
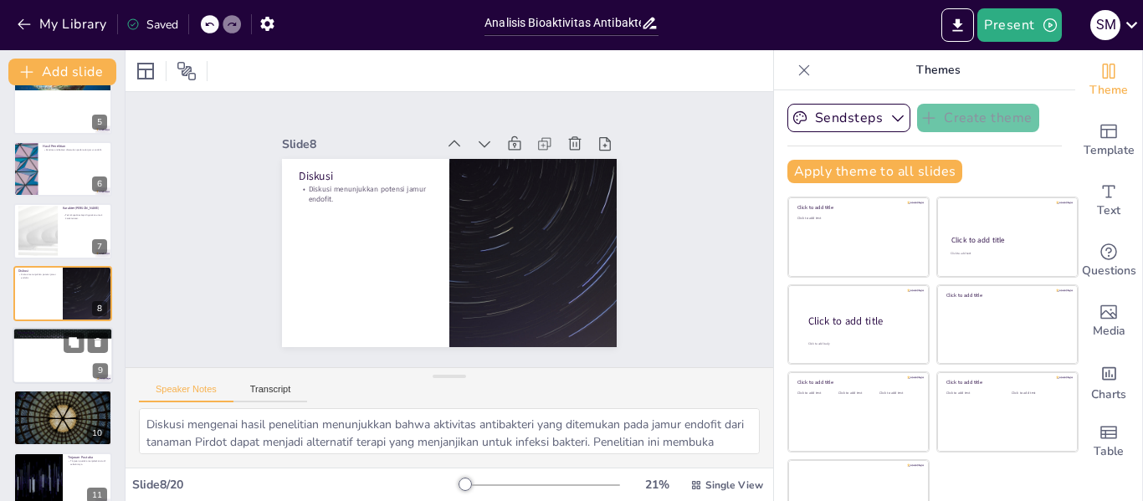
click at [75, 359] on div at bounding box center [63, 355] width 100 height 57
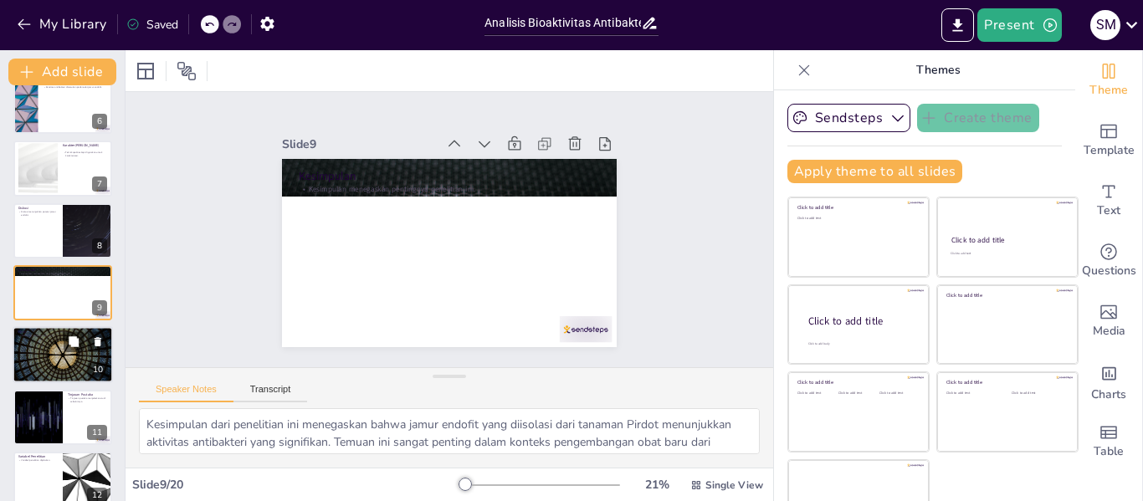
click at [61, 349] on div at bounding box center [63, 355] width 100 height 57
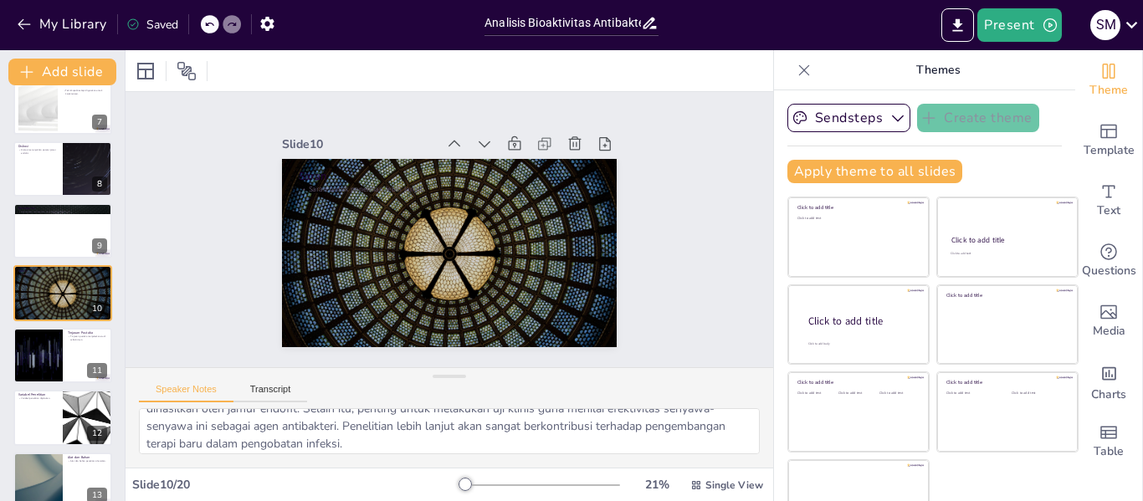
scroll to position [39, 0]
click at [22, 344] on div at bounding box center [37, 355] width 100 height 57
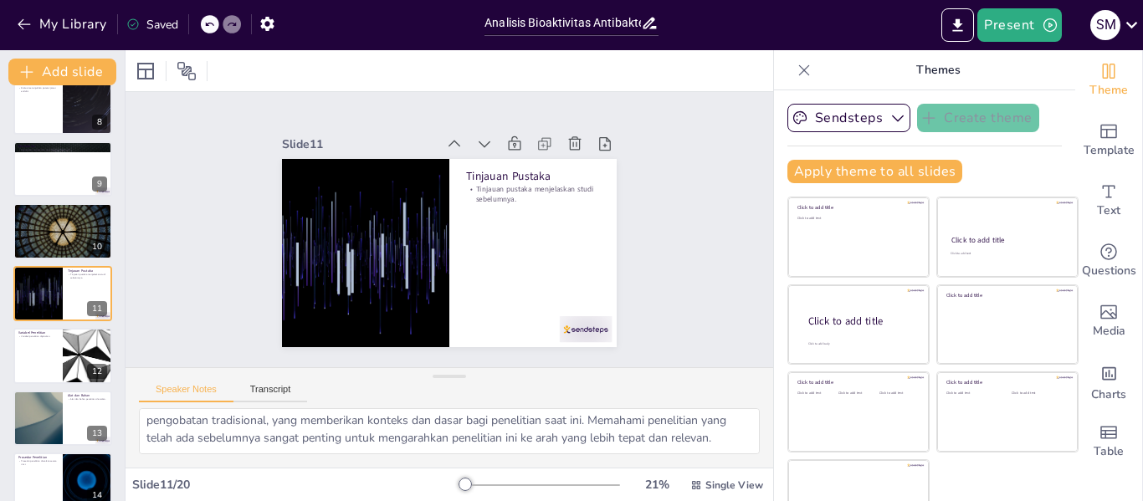
scroll to position [0, 0]
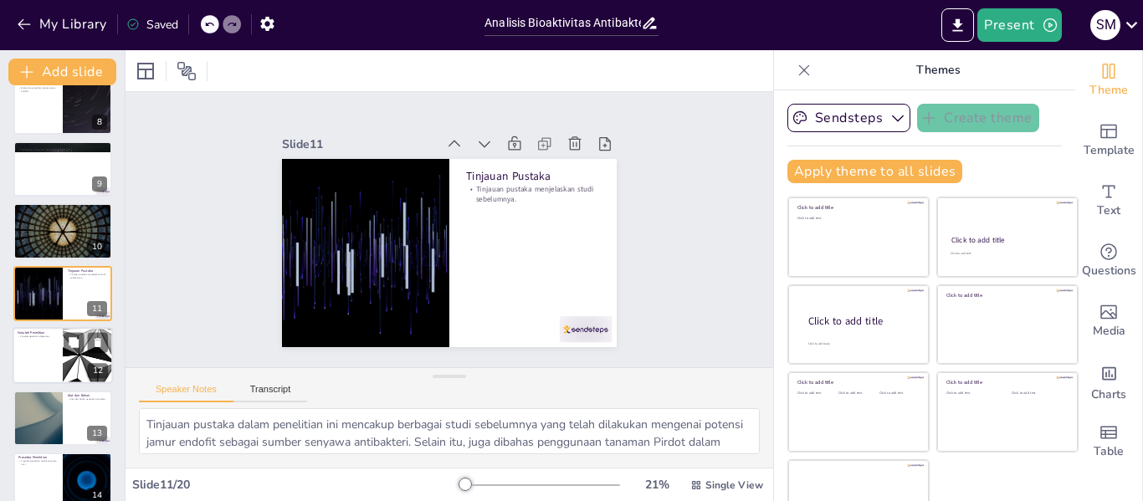
click at [87, 359] on div at bounding box center [88, 355] width 100 height 57
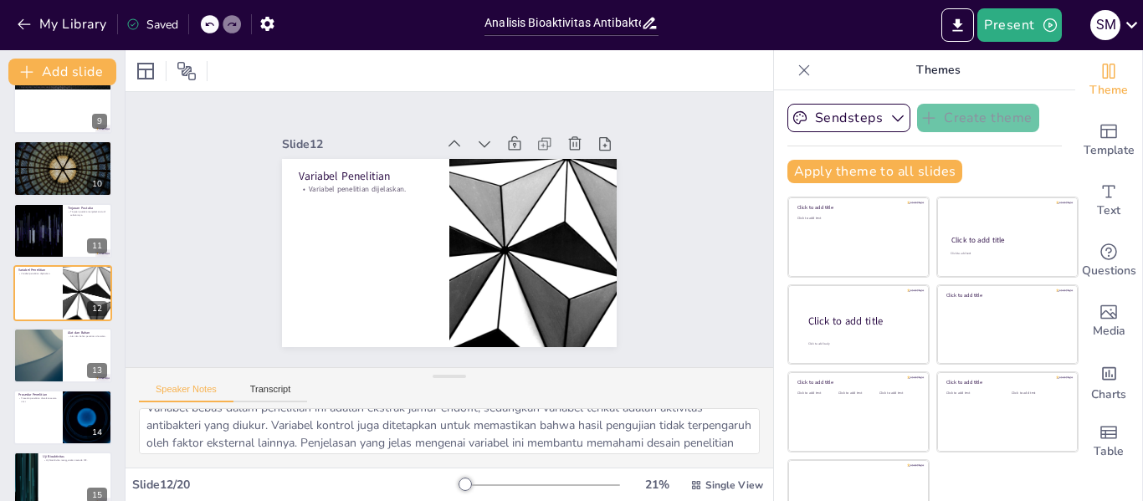
scroll to position [57, 0]
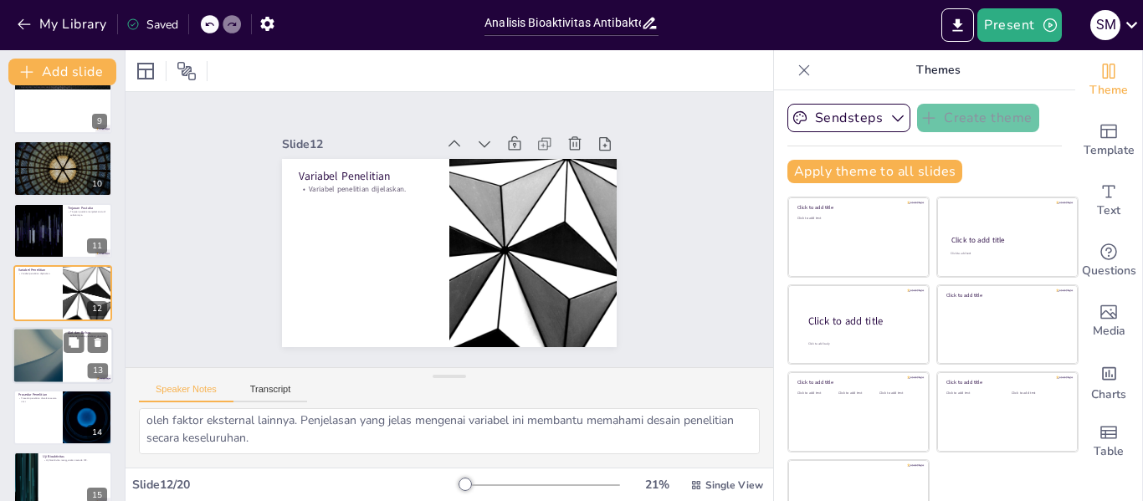
click at [76, 356] on div at bounding box center [63, 355] width 100 height 57
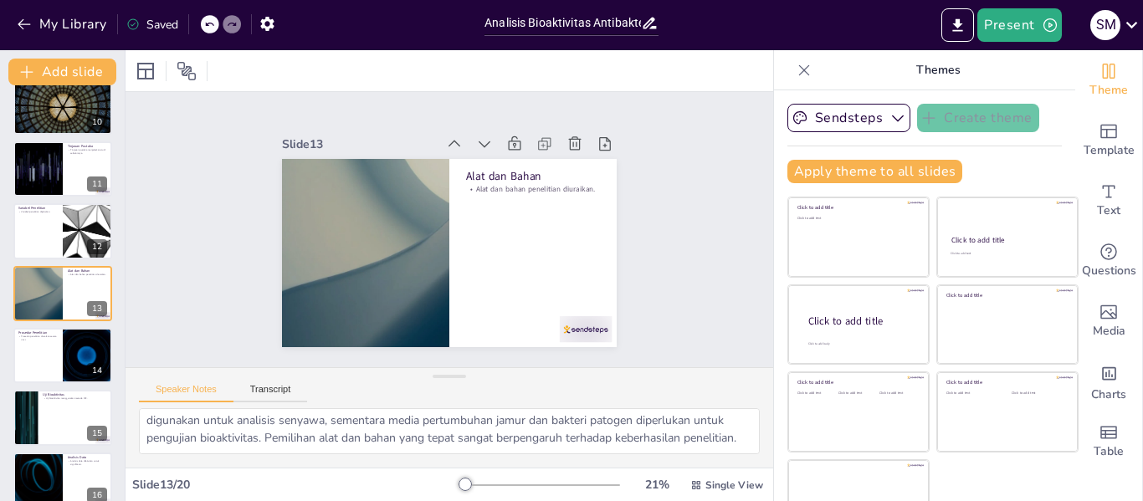
scroll to position [0, 0]
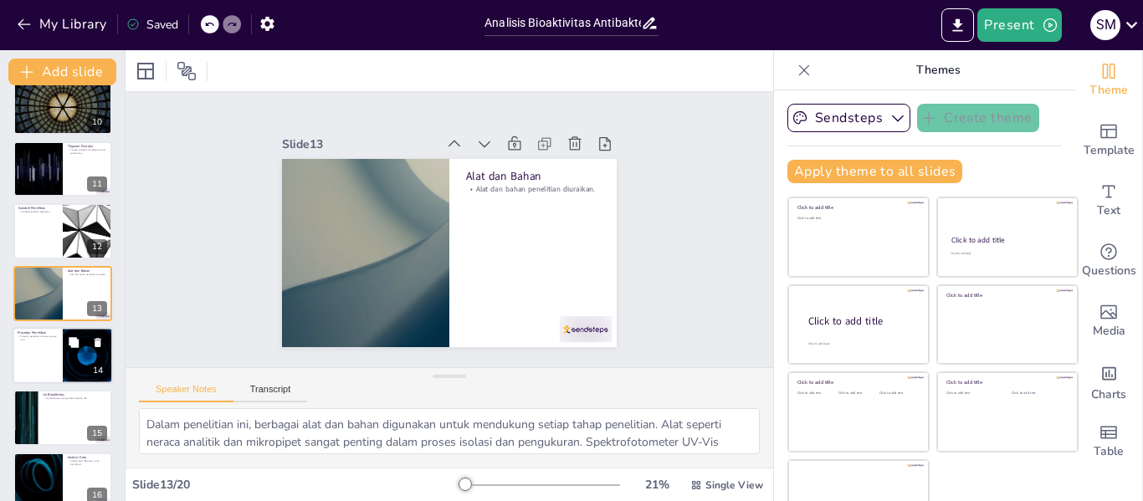
click at [54, 361] on div at bounding box center [63, 355] width 100 height 57
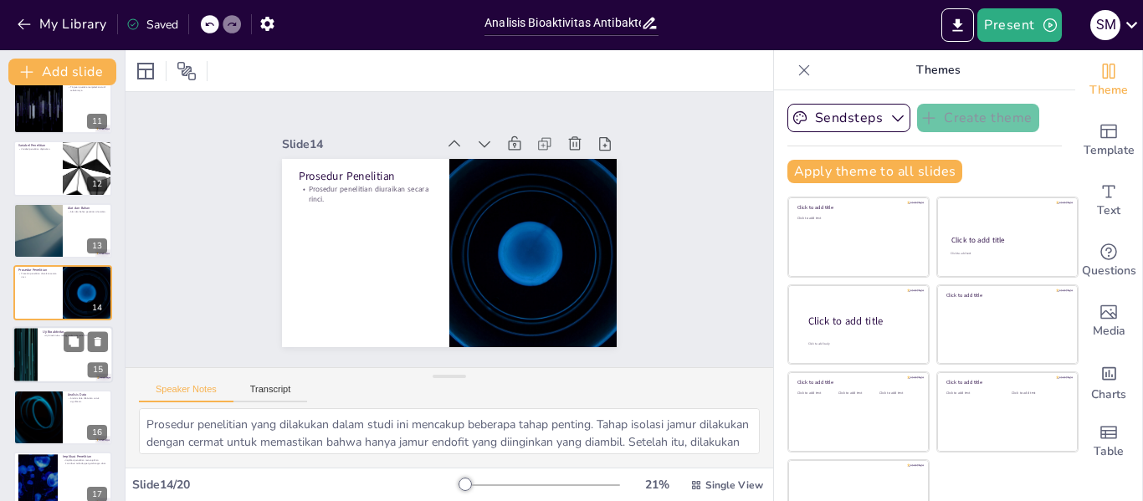
click at [68, 362] on div at bounding box center [63, 355] width 100 height 57
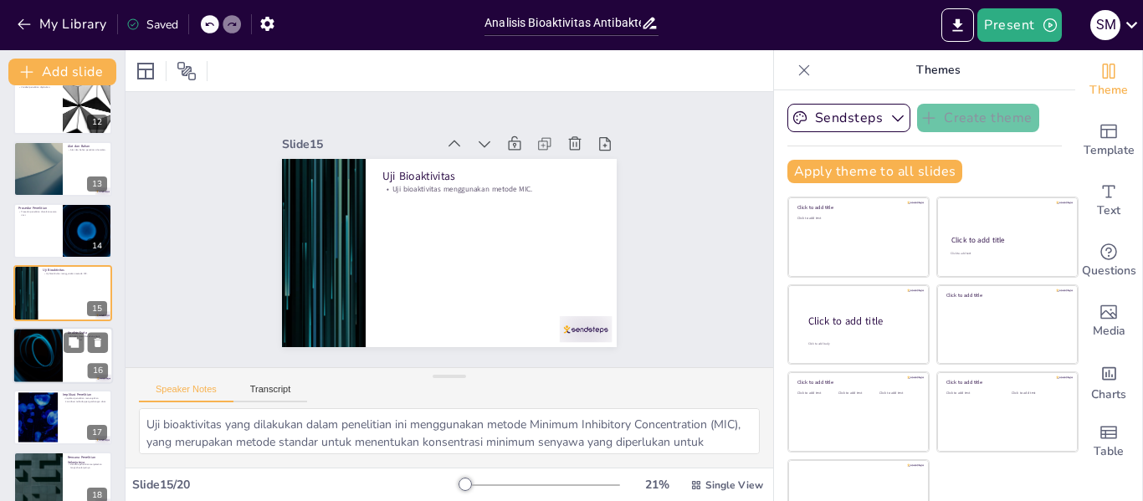
click at [74, 360] on div at bounding box center [63, 355] width 100 height 57
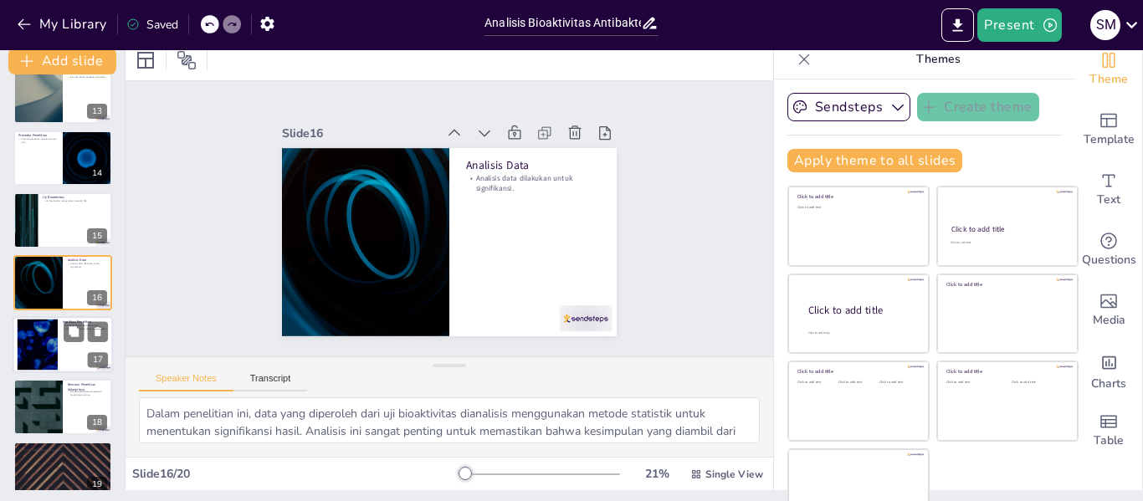
click at [45, 343] on div at bounding box center [37, 345] width 90 height 51
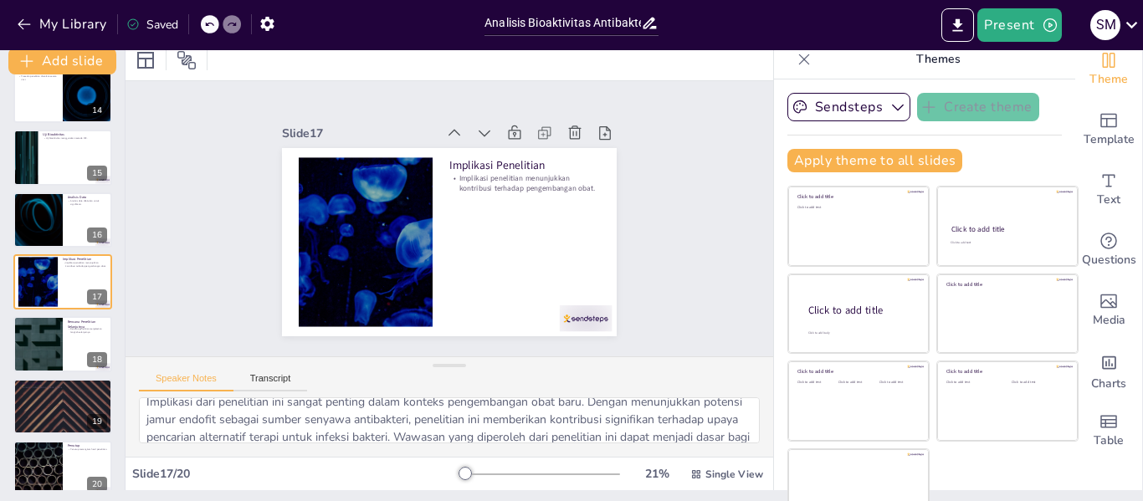
scroll to position [39, 0]
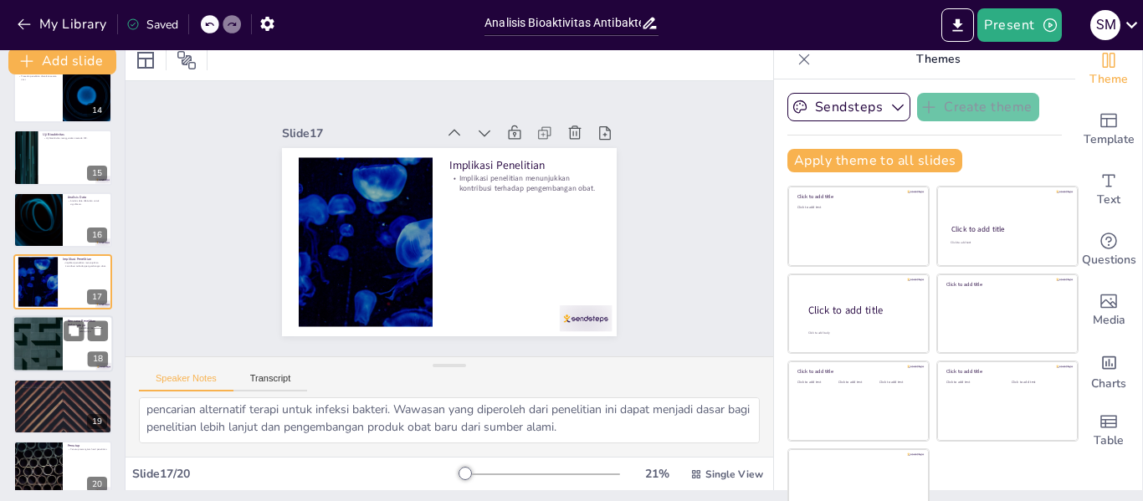
click at [58, 327] on div at bounding box center [37, 344] width 100 height 57
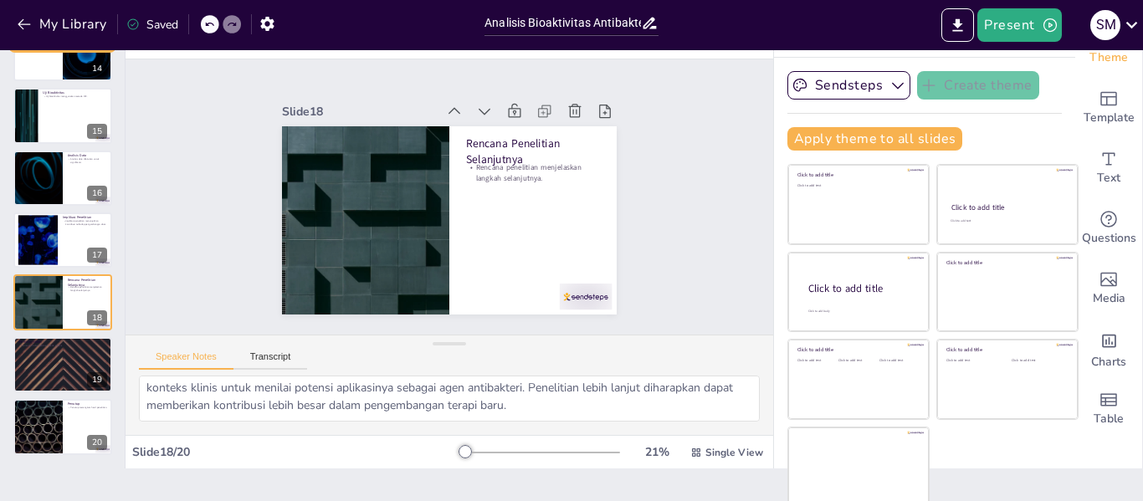
scroll to position [0, 0]
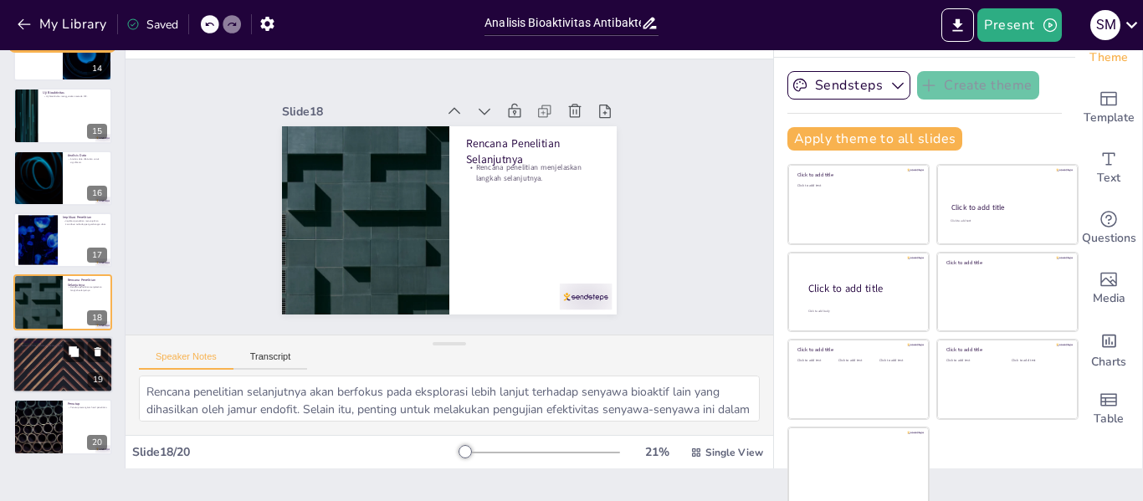
click at [54, 370] on div at bounding box center [63, 364] width 100 height 57
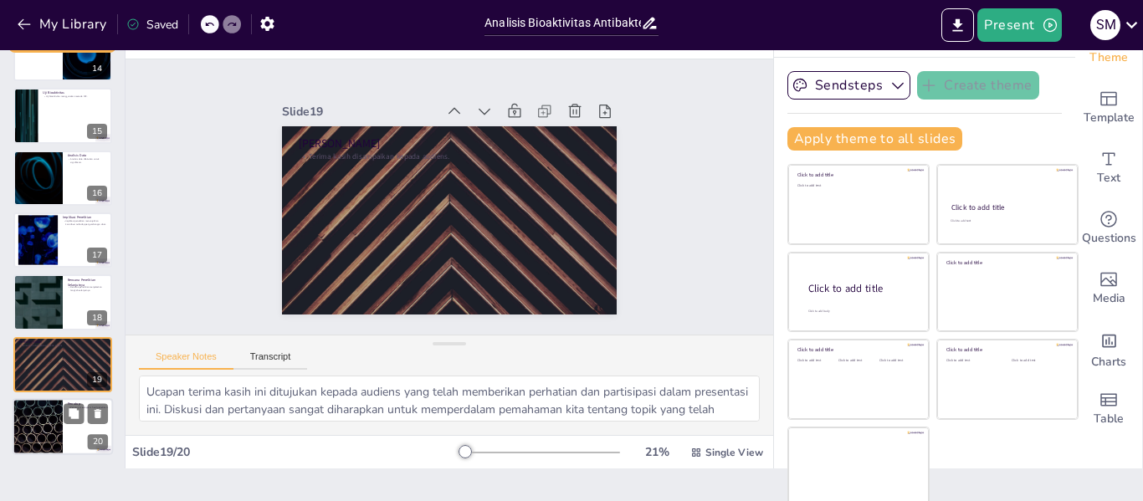
click at [87, 429] on div at bounding box center [63, 426] width 100 height 57
type textarea "Penutup dari presentasi ini merangkum hasil penelitian yang menunjukkan bahwa j…"
